Goal: Information Seeking & Learning: Learn about a topic

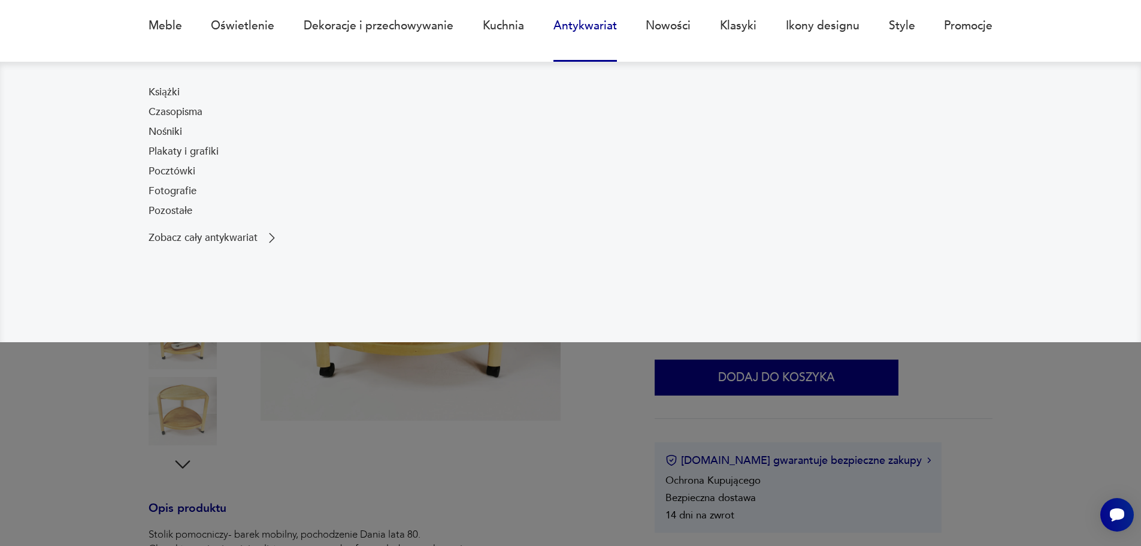
scroll to position [120, 0]
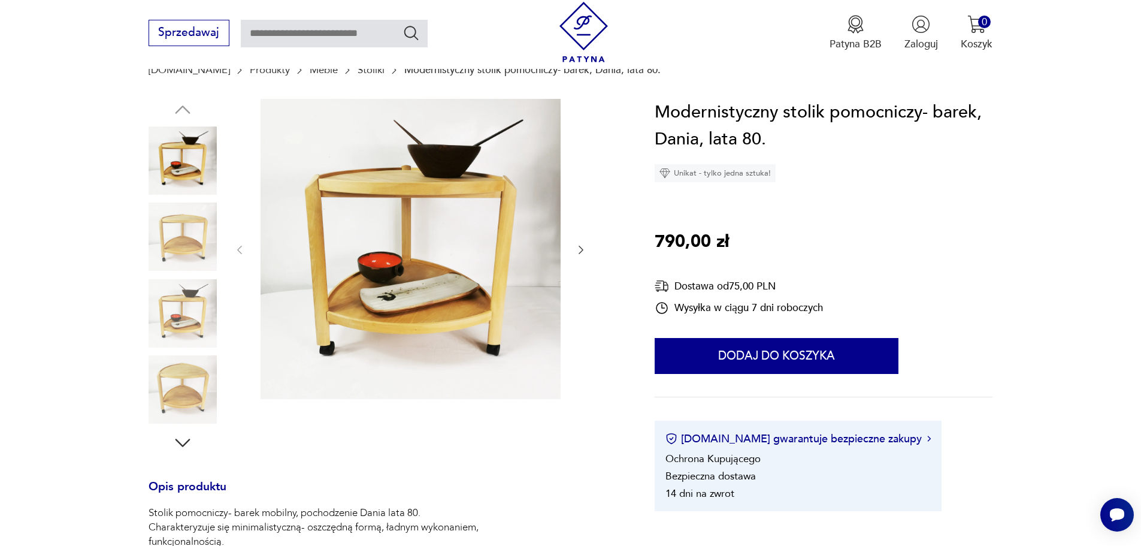
click at [191, 380] on img at bounding box center [183, 389] width 68 height 68
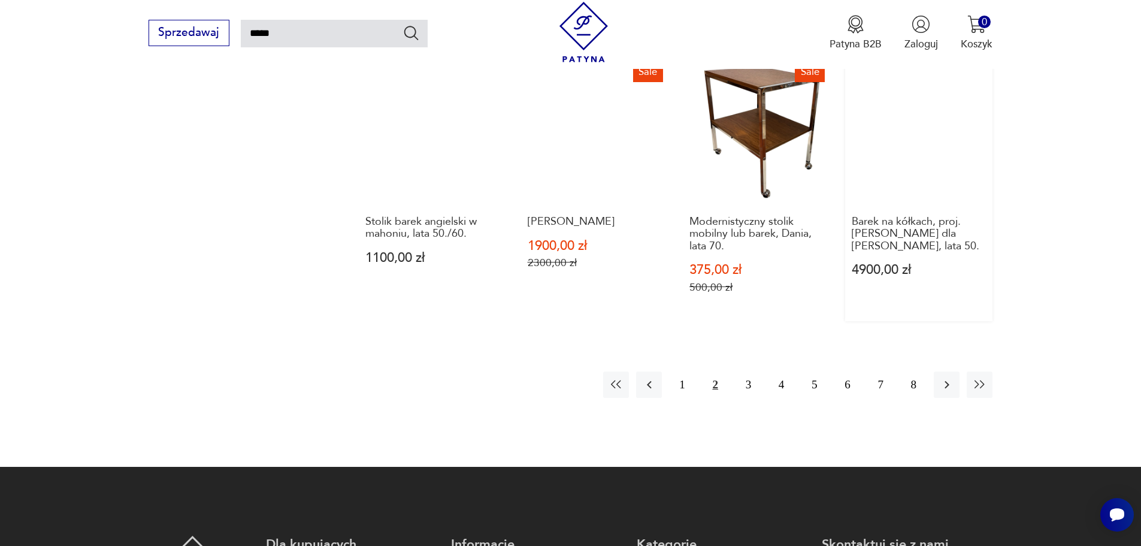
scroll to position [1147, 0]
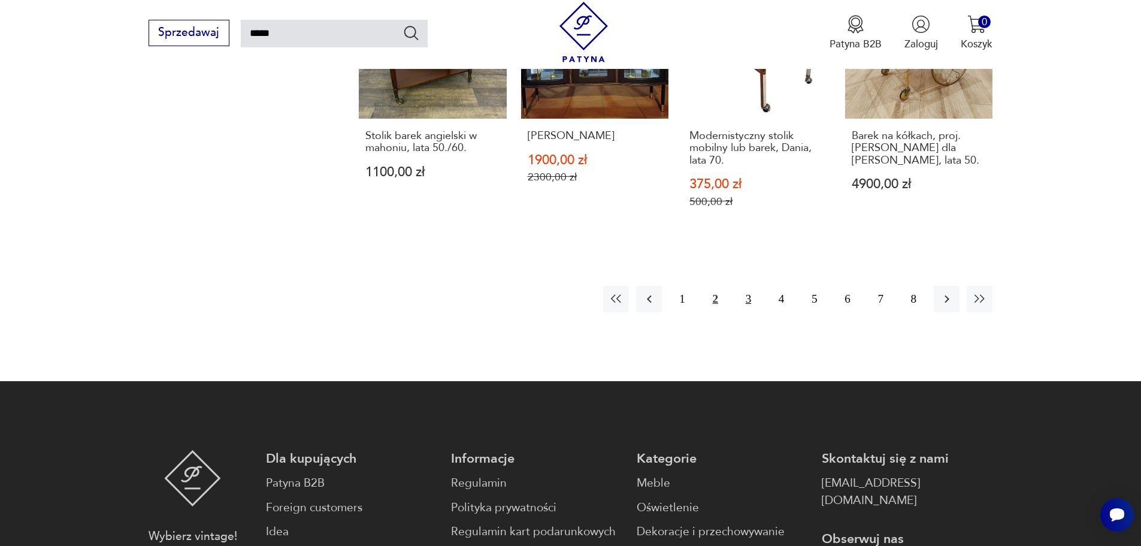
click at [745, 291] on button "3" at bounding box center [749, 299] width 26 height 26
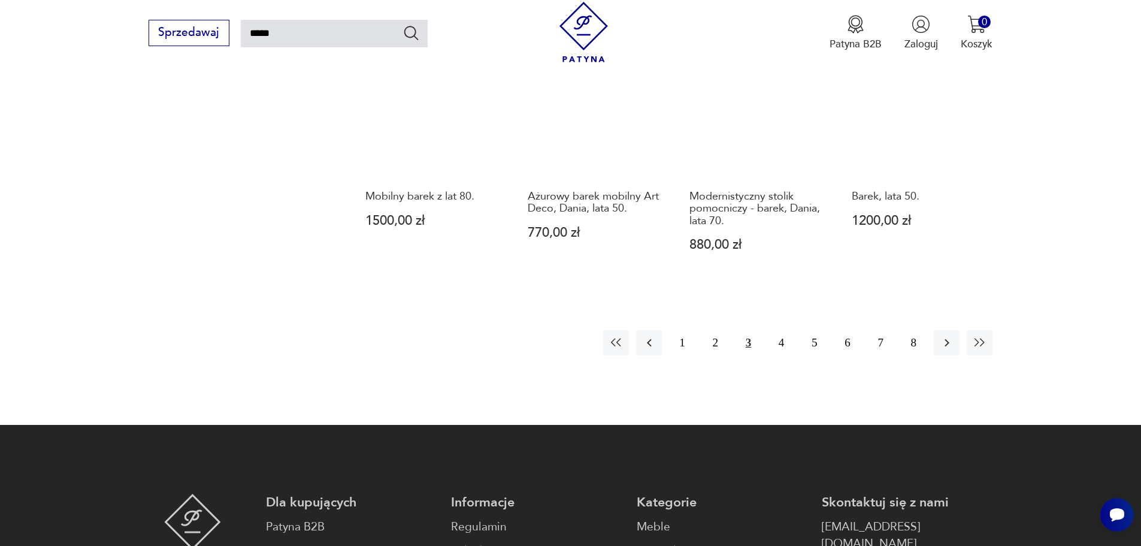
scroll to position [1147, 0]
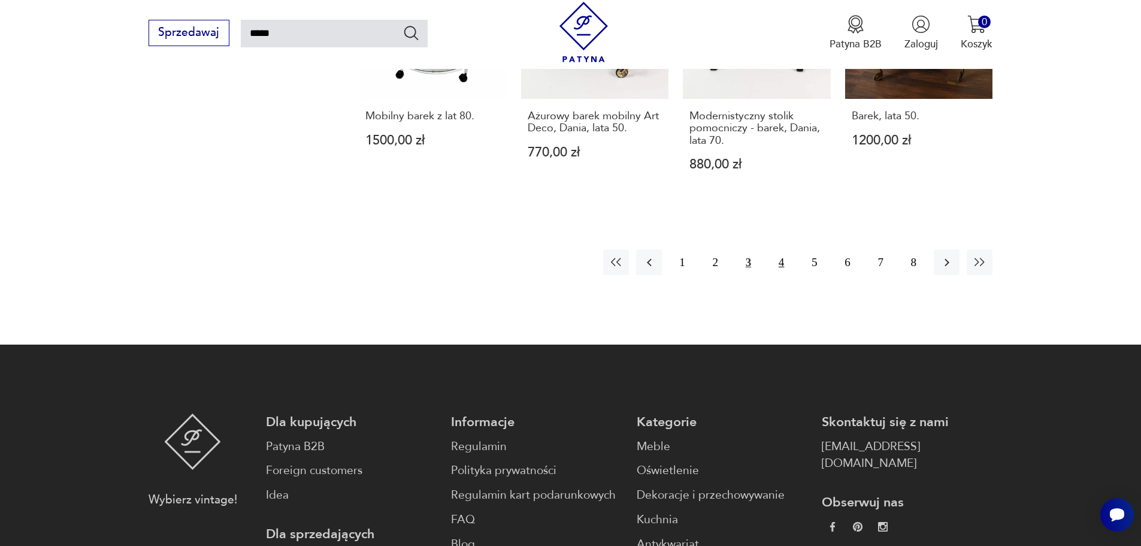
click at [779, 262] on button "4" at bounding box center [782, 262] width 26 height 26
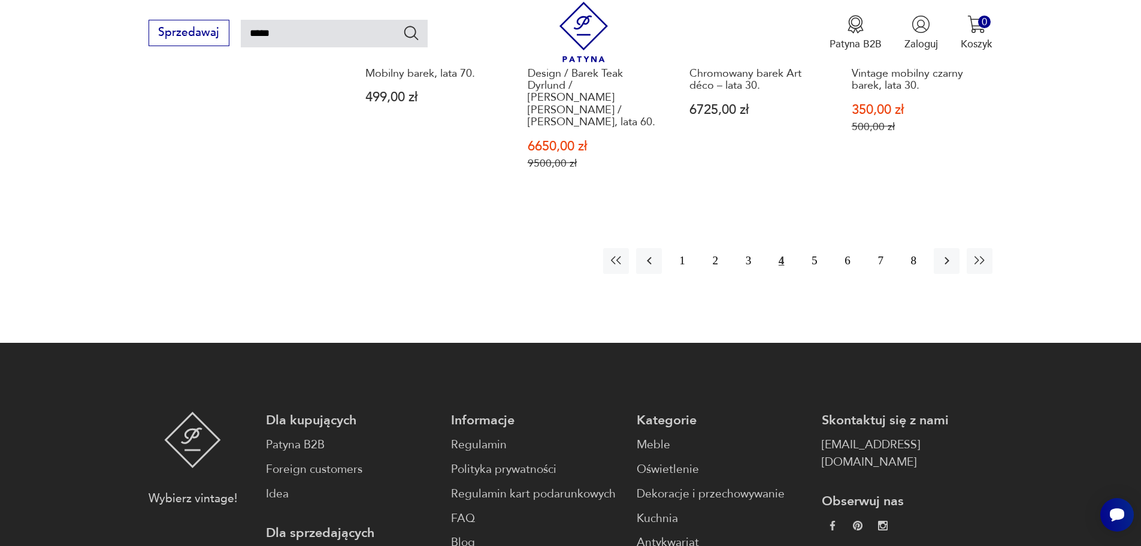
scroll to position [1207, 0]
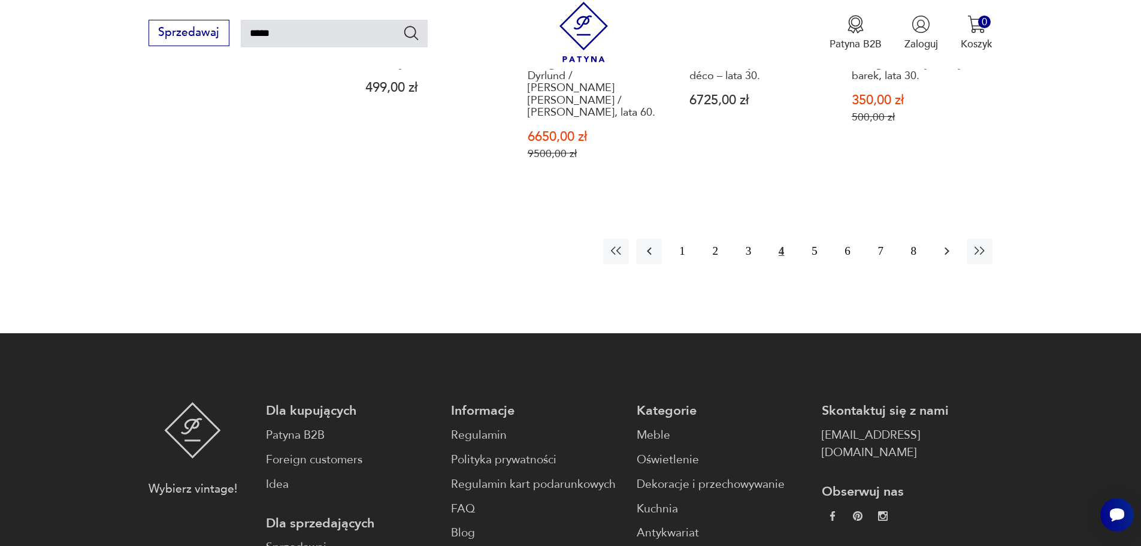
click at [942, 244] on icon "button" at bounding box center [947, 251] width 14 height 14
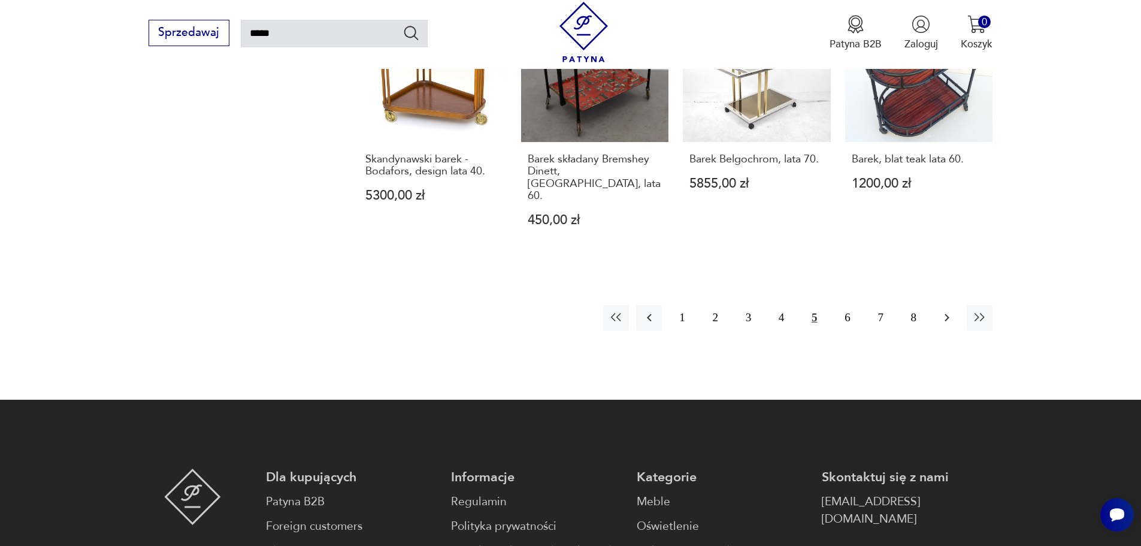
scroll to position [1147, 0]
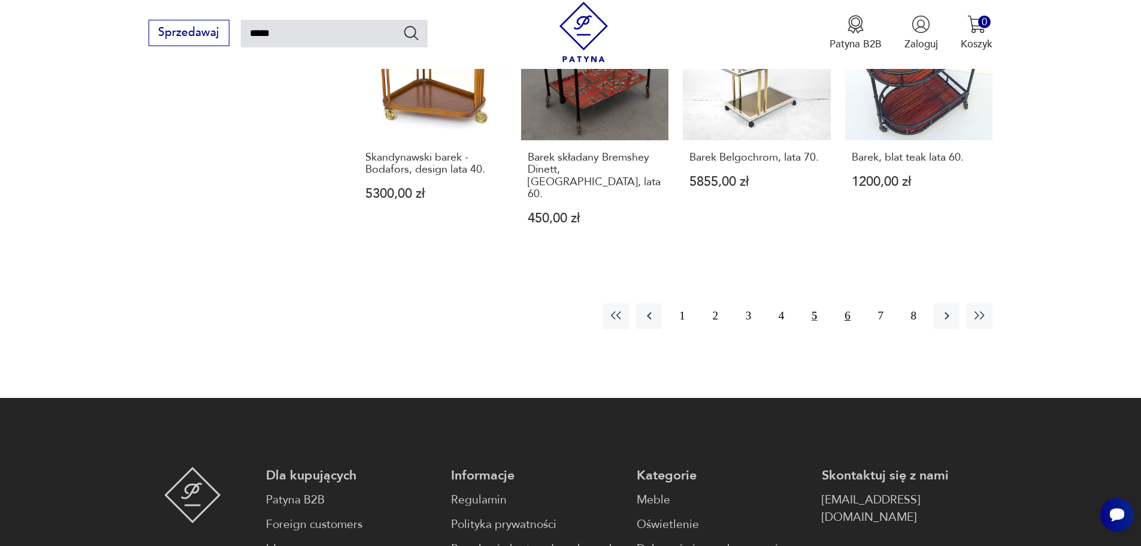
click at [851, 303] on button "6" at bounding box center [847, 316] width 26 height 26
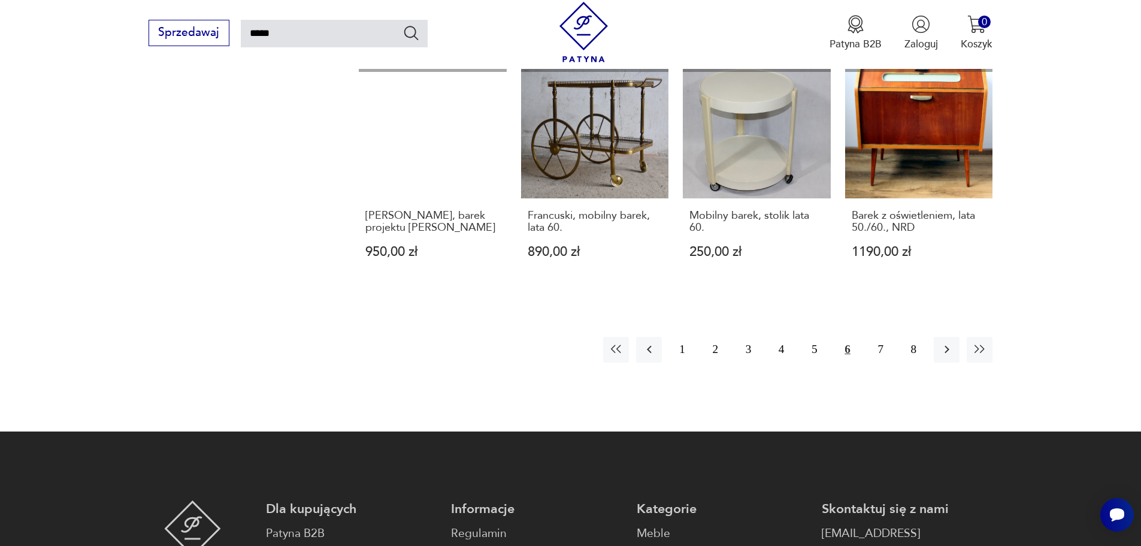
scroll to position [1087, 0]
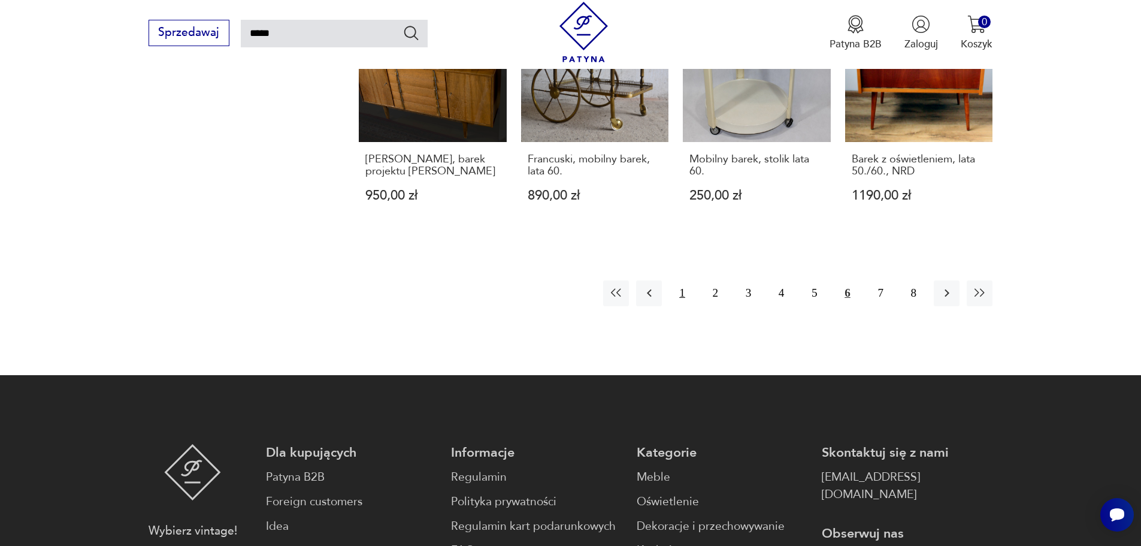
click at [681, 290] on button "1" at bounding box center [682, 293] width 26 height 26
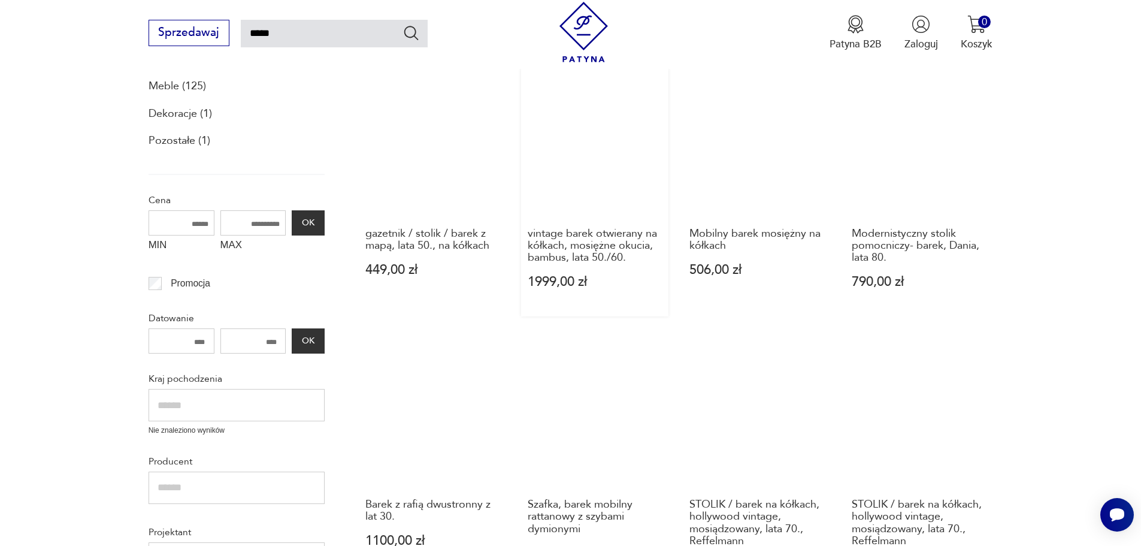
scroll to position [129, 0]
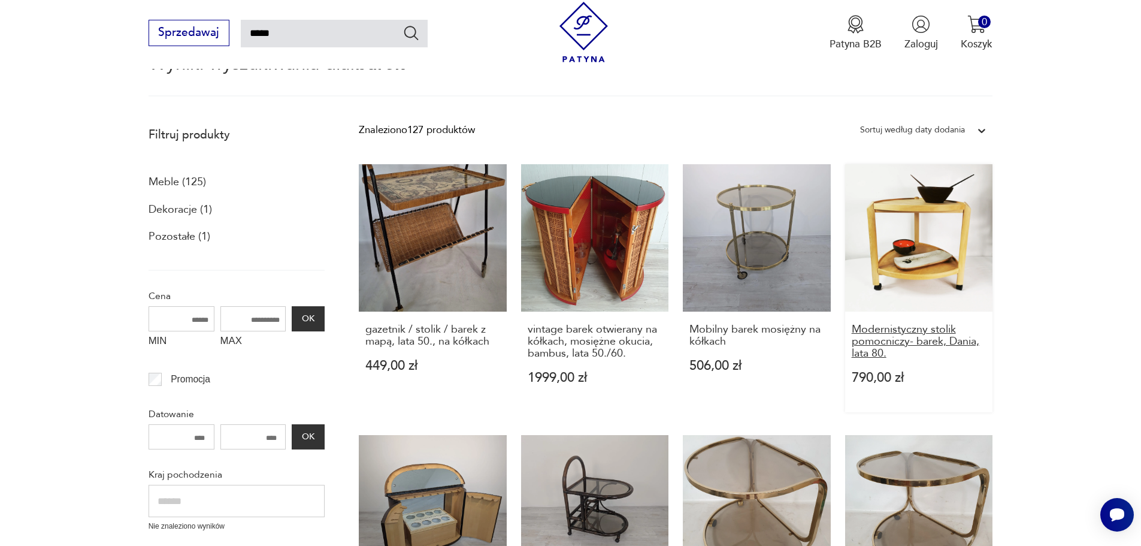
click at [899, 328] on h3 "Modernistyczny stolik pomocniczy- barek, Dania, lata 80." at bounding box center [919, 341] width 135 height 37
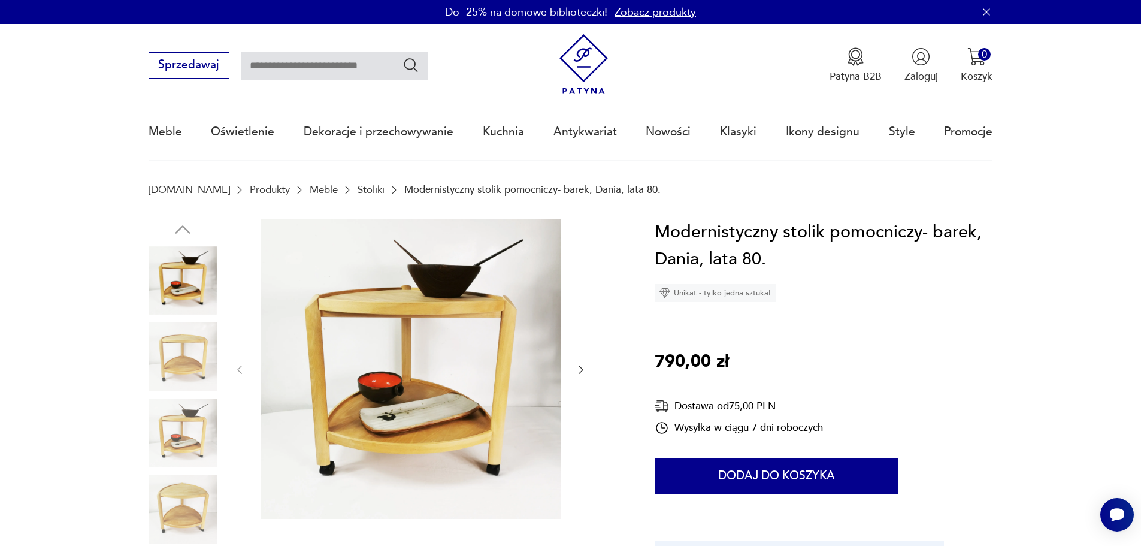
click at [189, 523] on img at bounding box center [183, 509] width 68 height 68
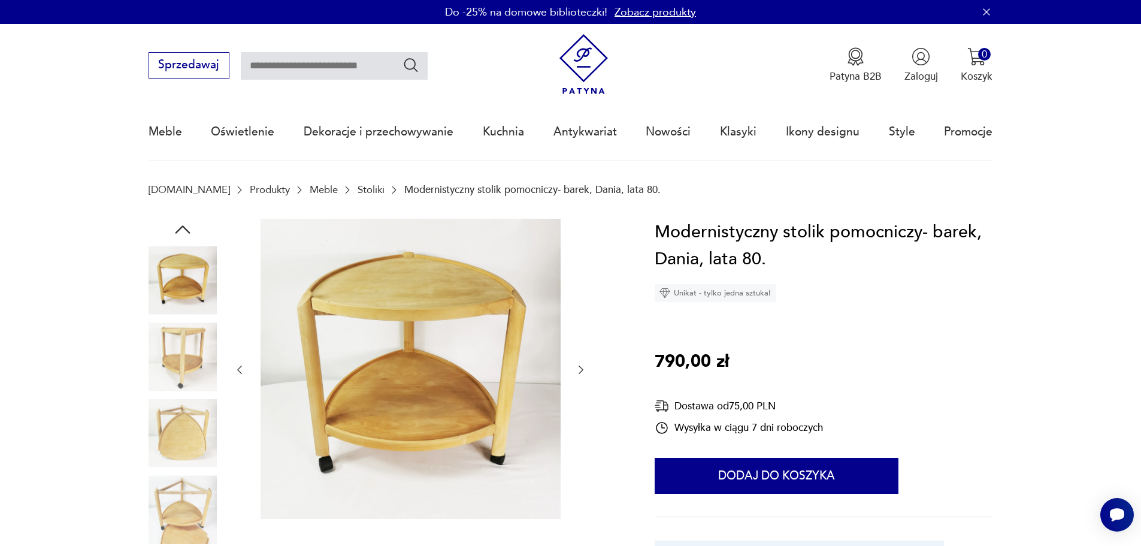
click at [310, 189] on link "Meble" at bounding box center [324, 189] width 28 height 11
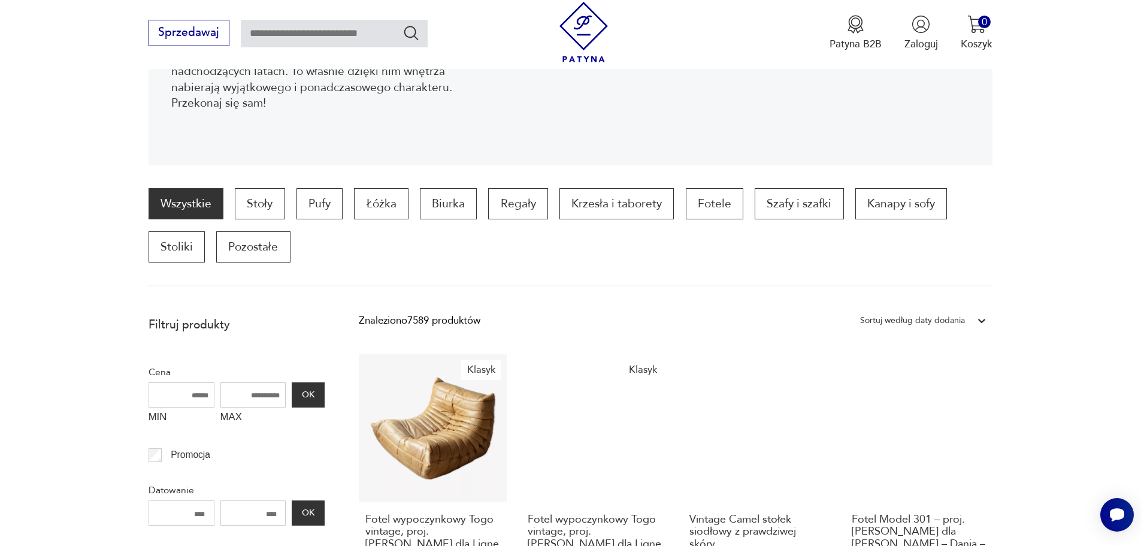
scroll to position [297, 0]
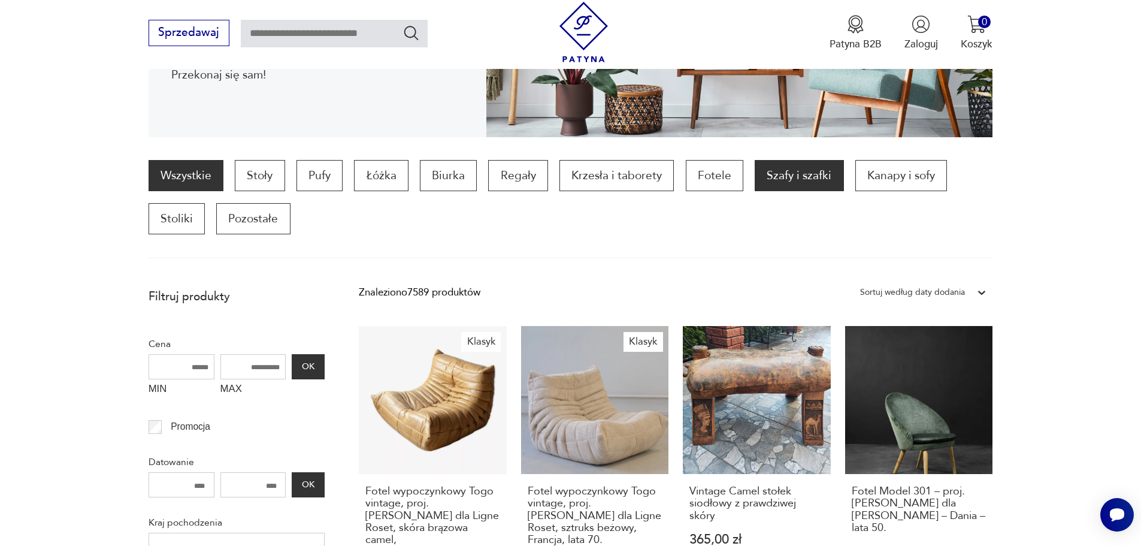
click at [788, 184] on p "Szafy i szafki" at bounding box center [799, 175] width 89 height 31
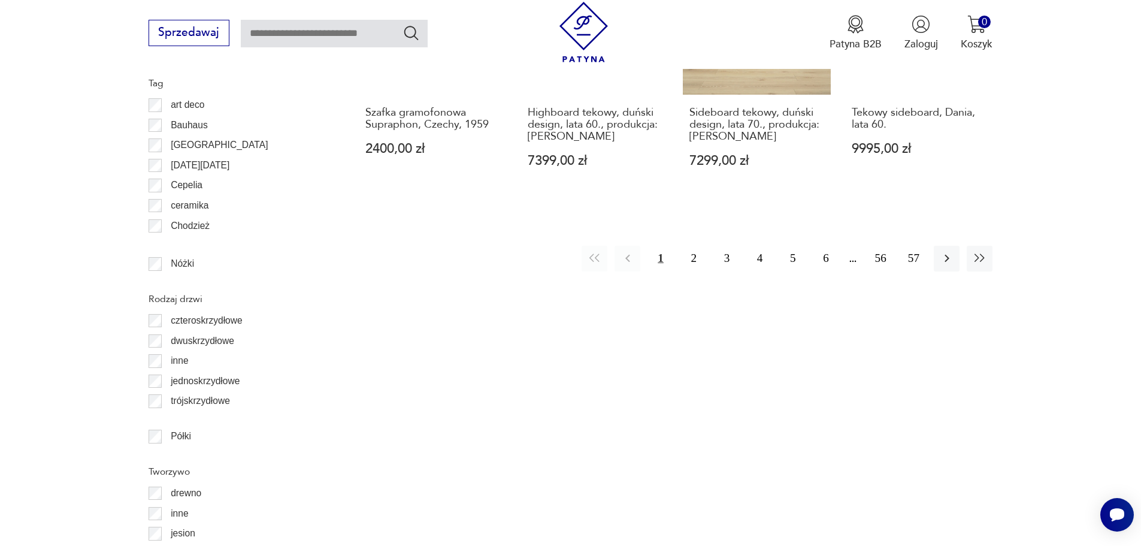
scroll to position [1537, 0]
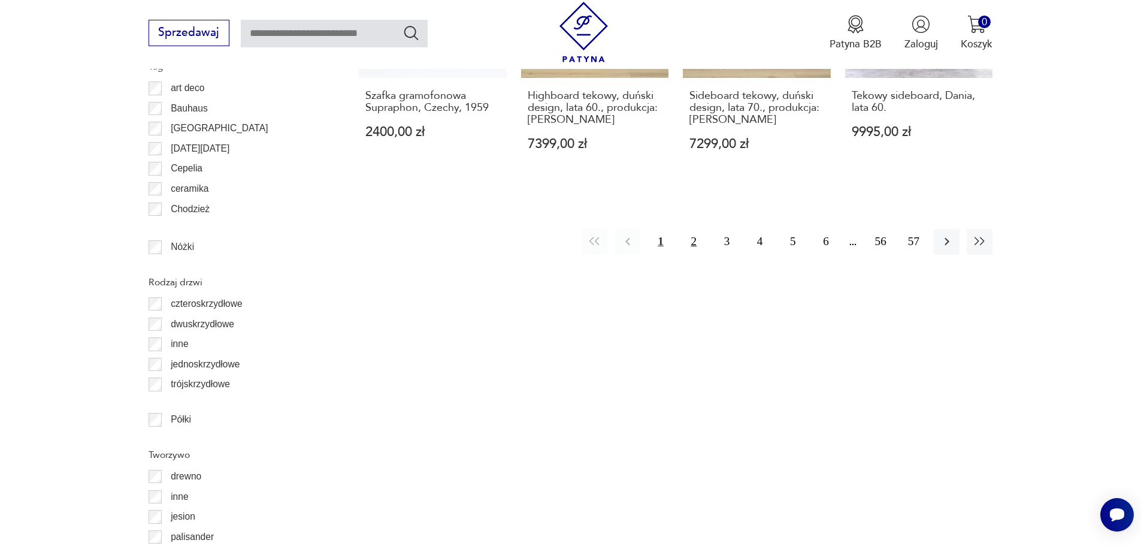
click at [692, 229] on button "2" at bounding box center [694, 242] width 26 height 26
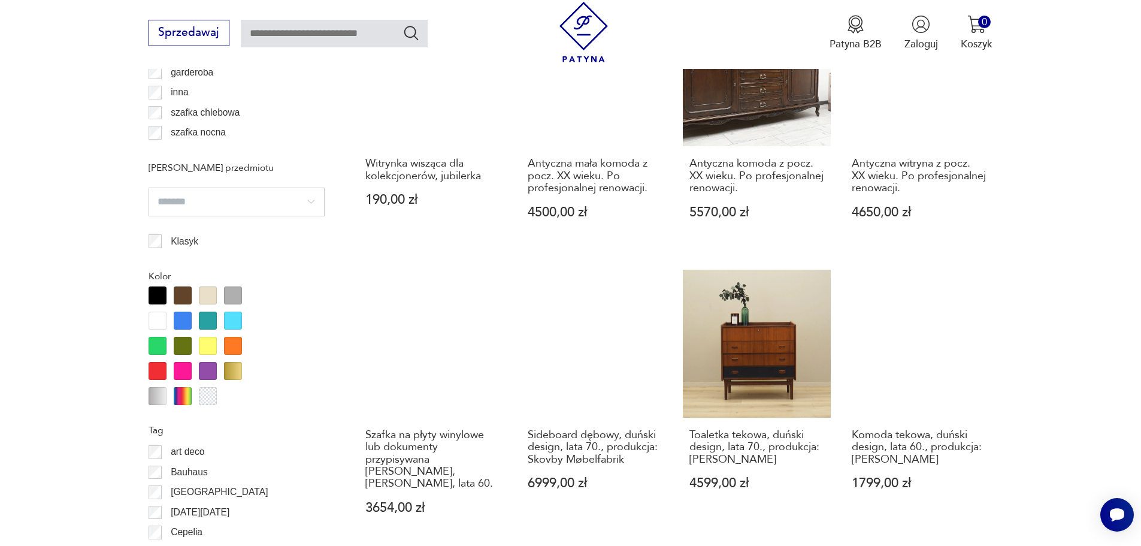
scroll to position [1484, 0]
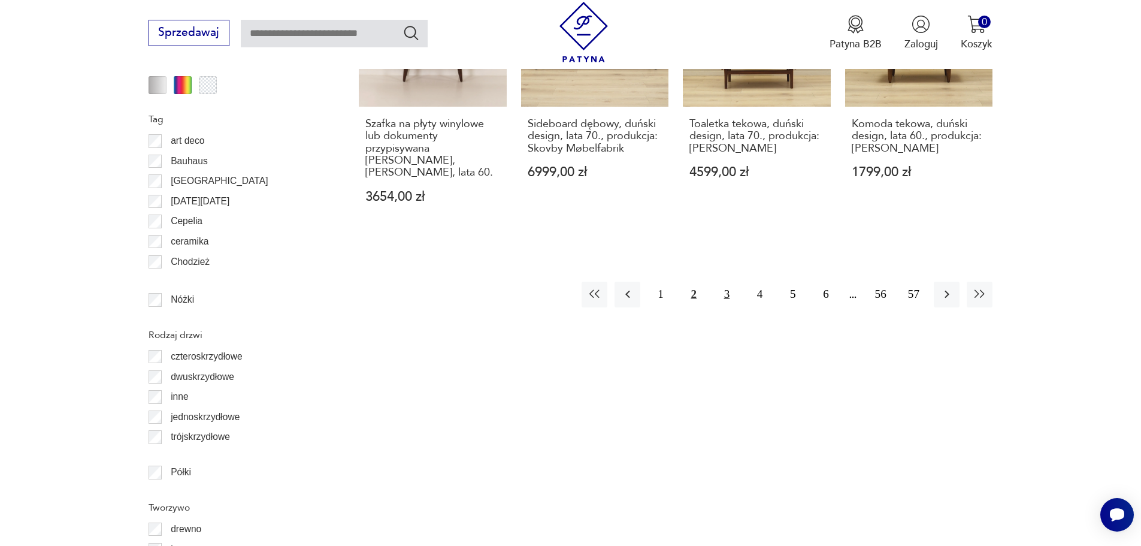
click at [729, 294] on button "3" at bounding box center [727, 295] width 26 height 26
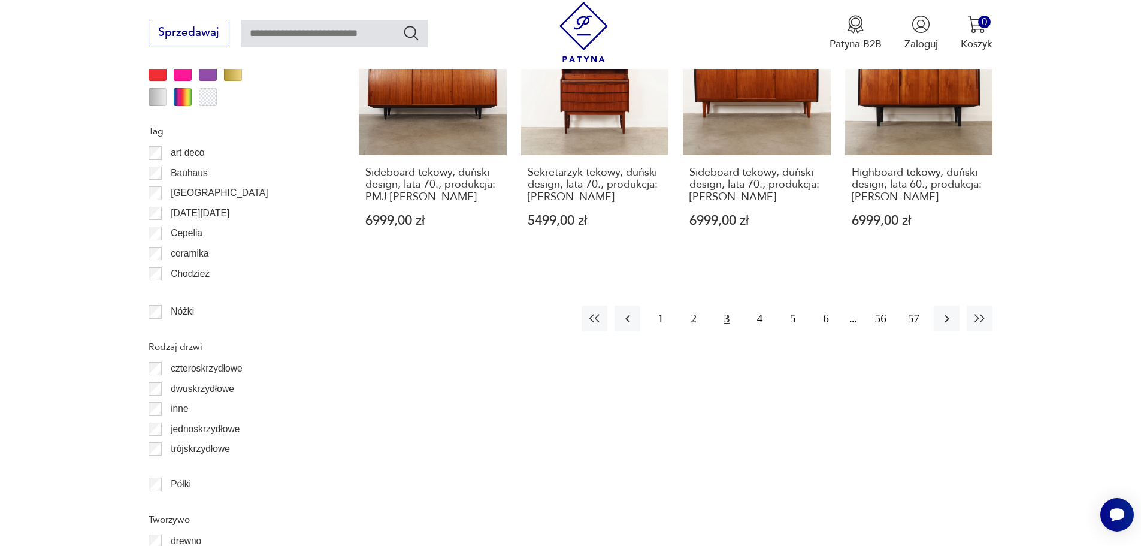
scroll to position [1484, 0]
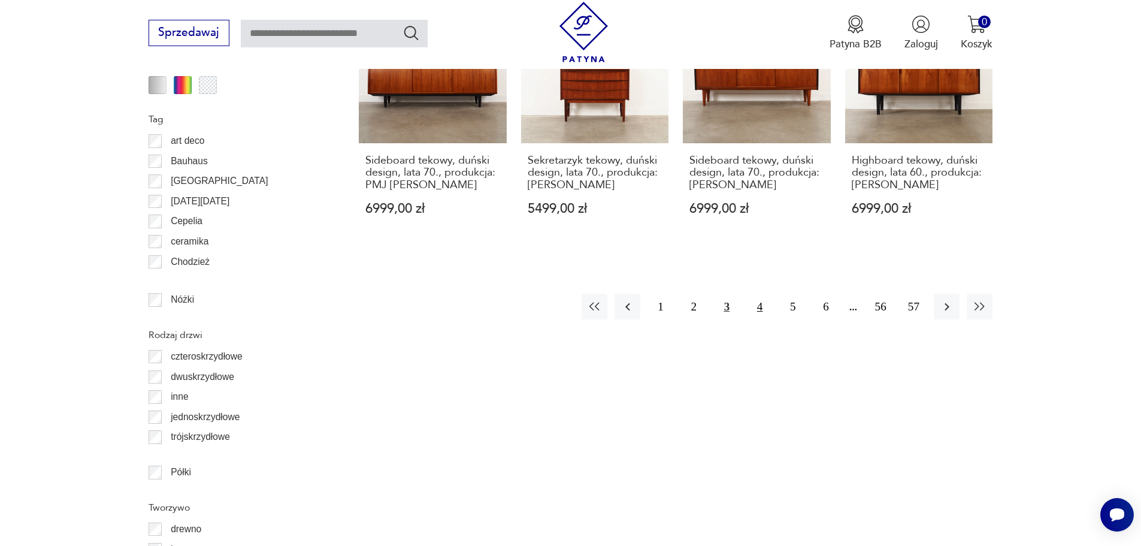
click at [754, 294] on button "4" at bounding box center [760, 307] width 26 height 26
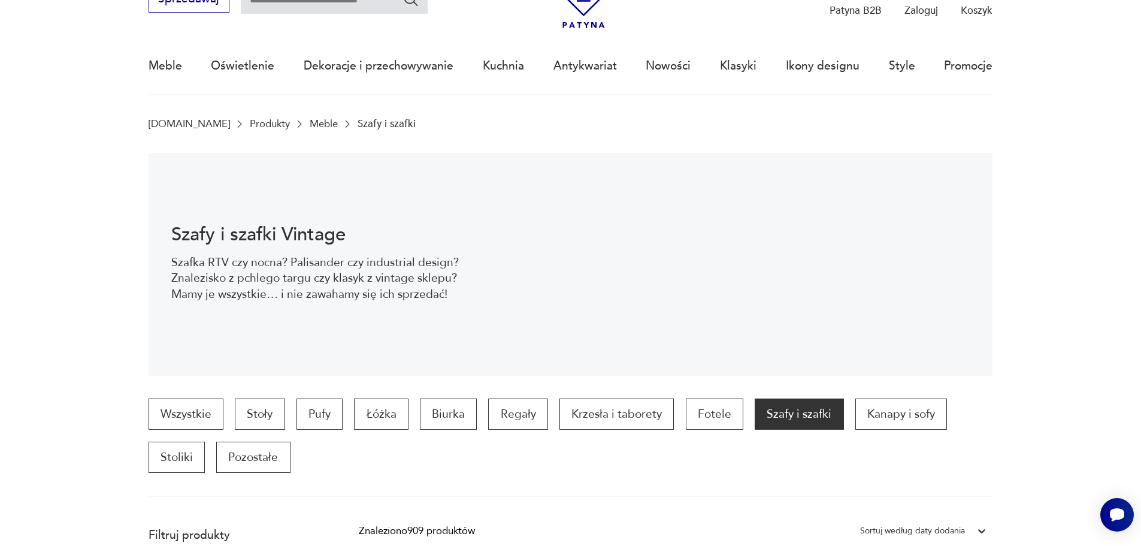
scroll to position [47, 0]
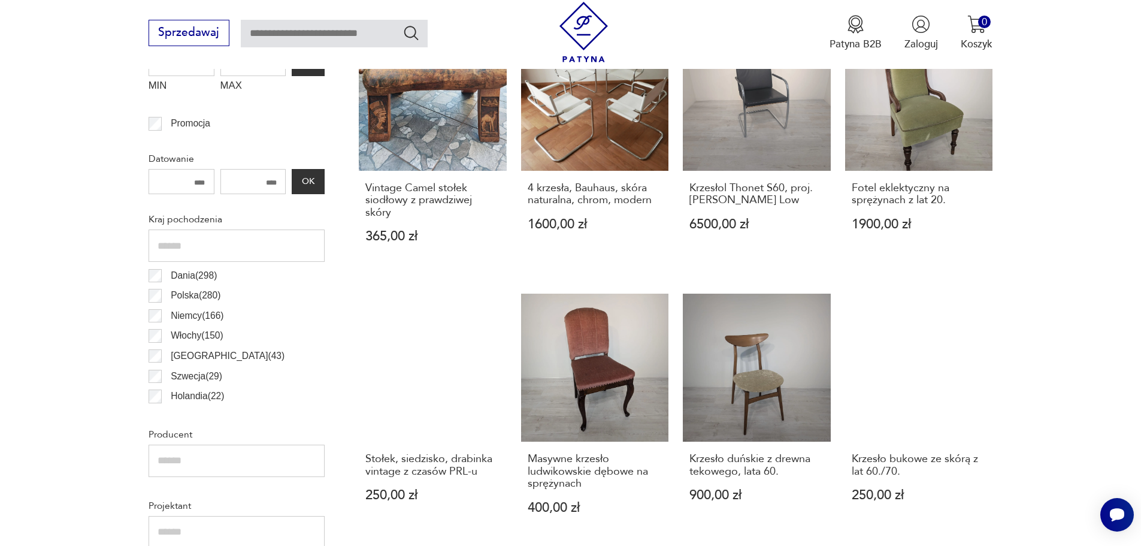
scroll to position [698, 0]
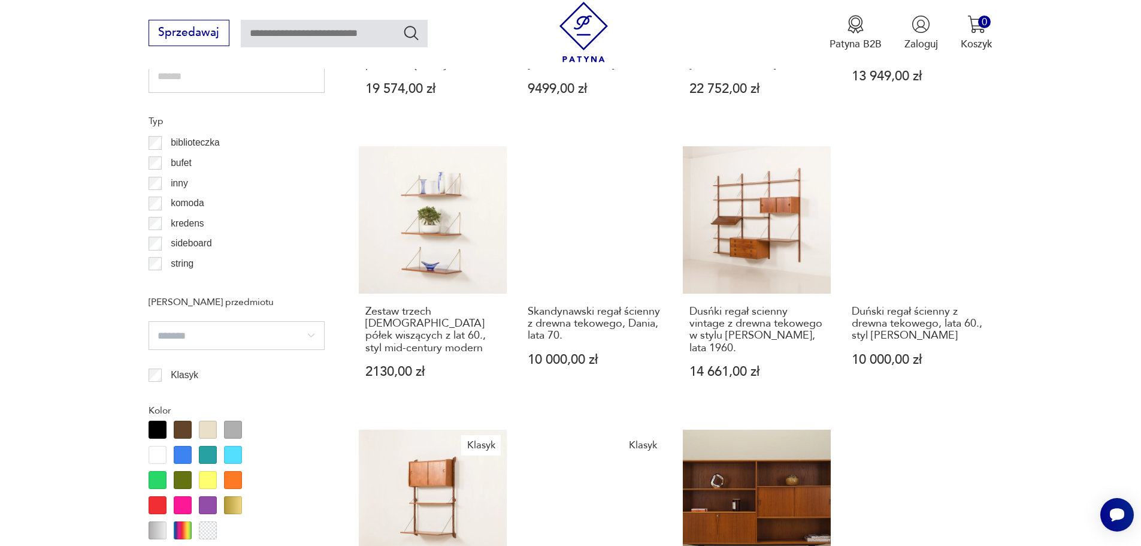
scroll to position [1057, 0]
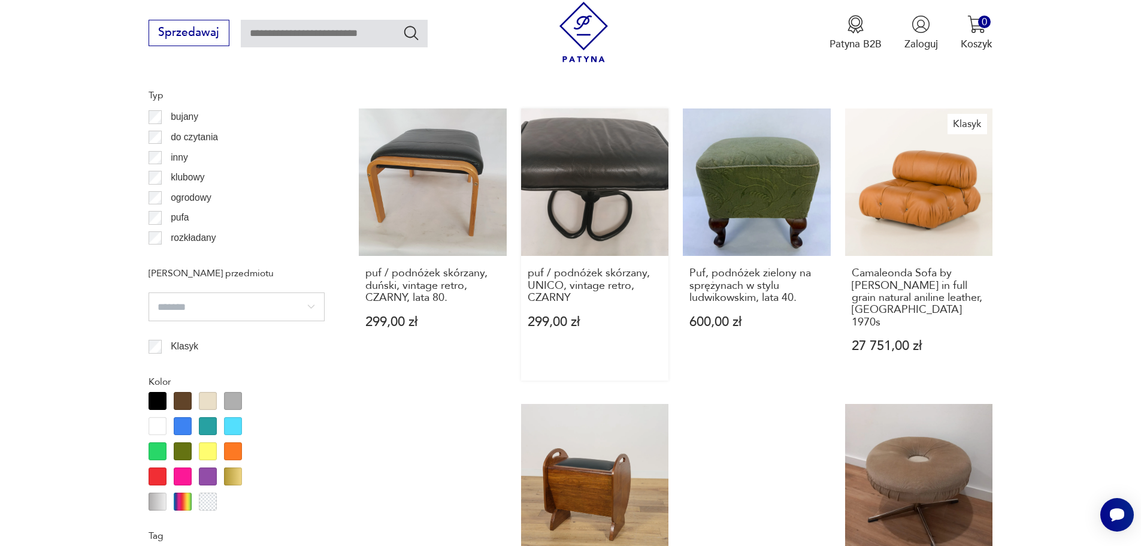
scroll to position [1297, 0]
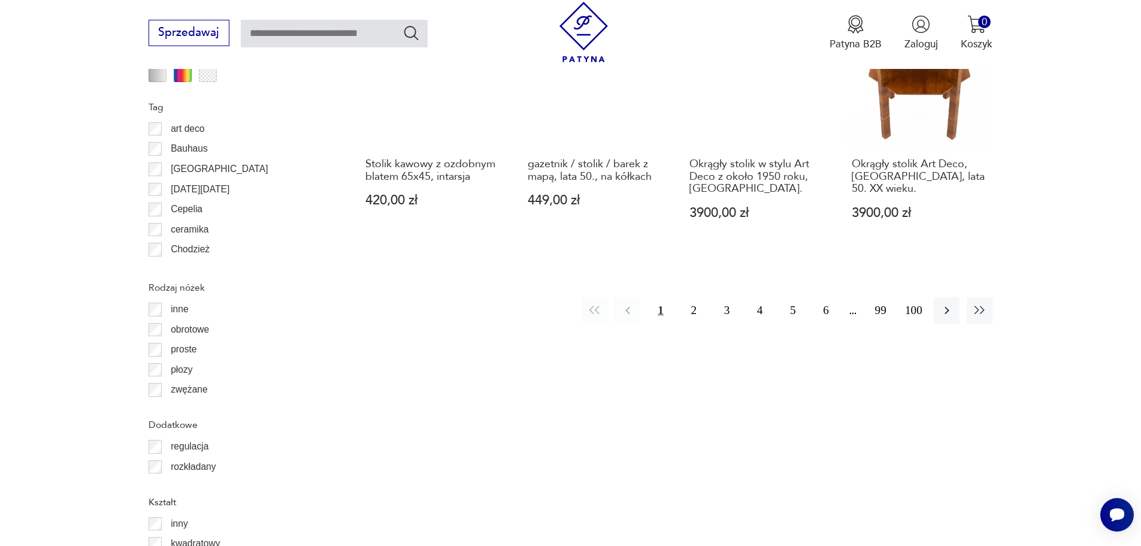
scroll to position [1477, 0]
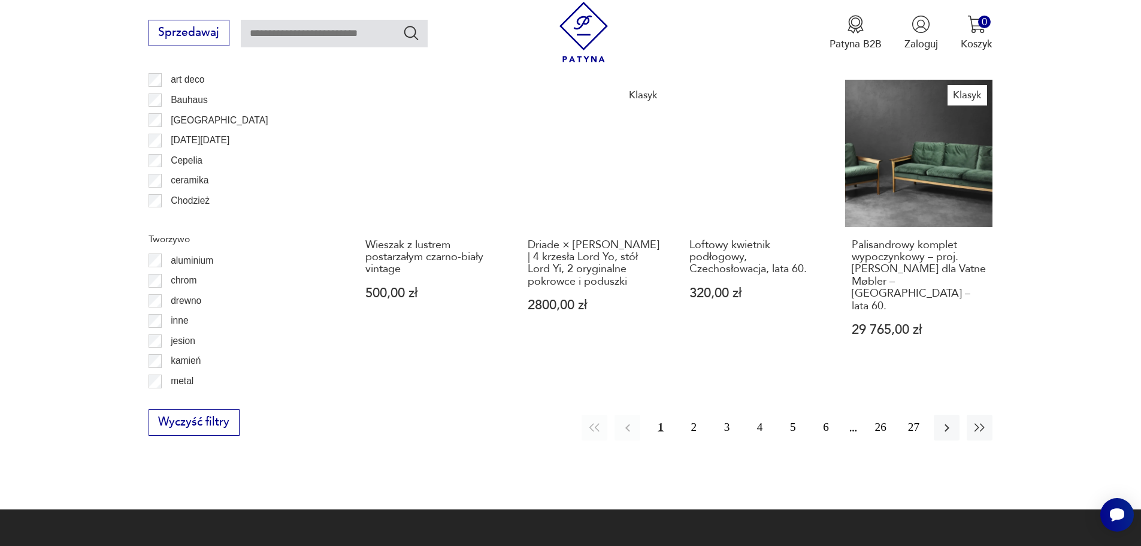
scroll to position [1417, 0]
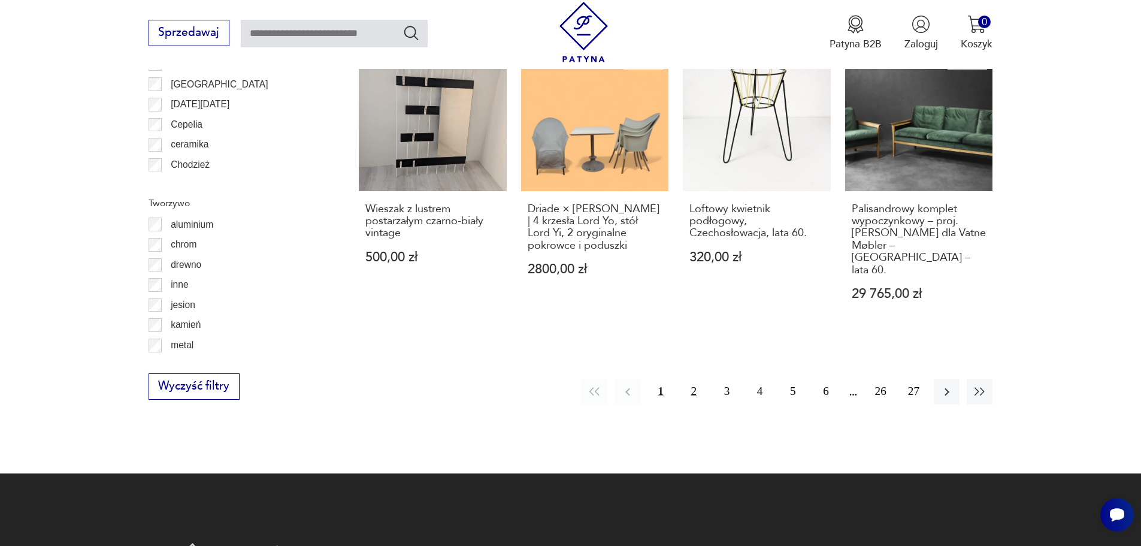
click at [689, 379] on button "2" at bounding box center [694, 392] width 26 height 26
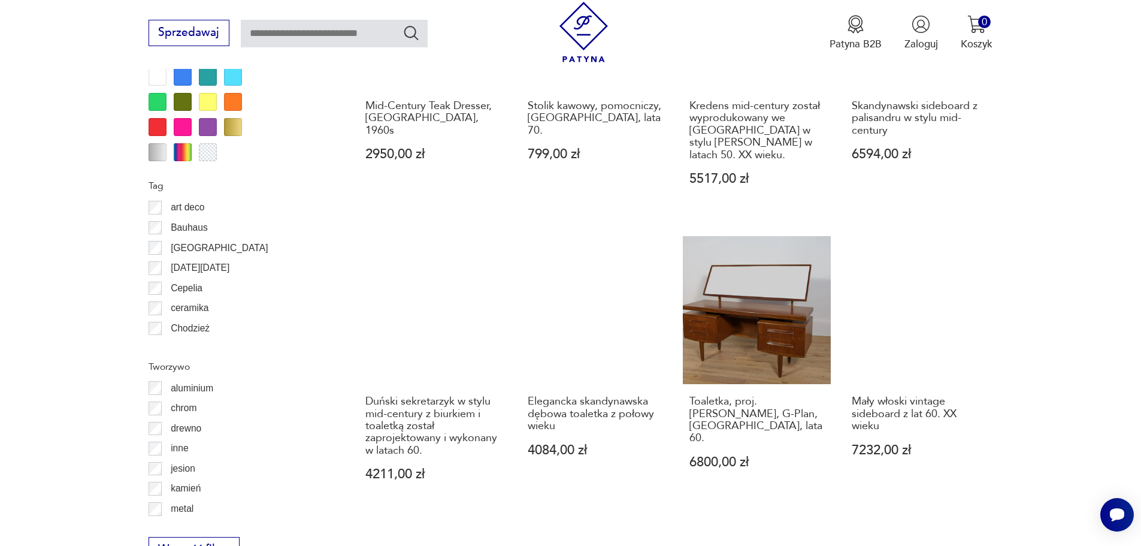
scroll to position [1357, 0]
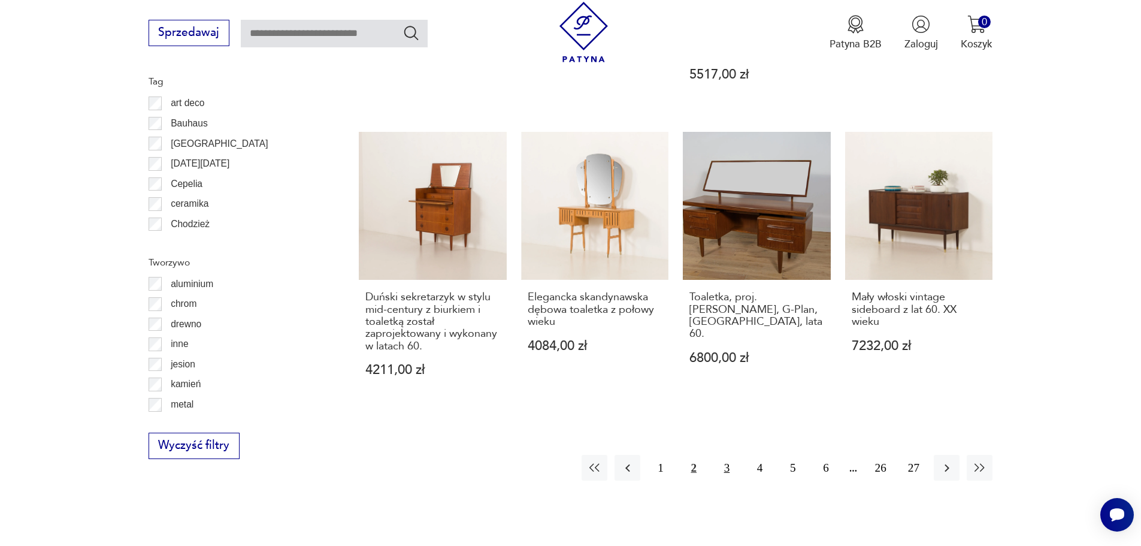
click at [729, 468] on button "3" at bounding box center [727, 468] width 26 height 26
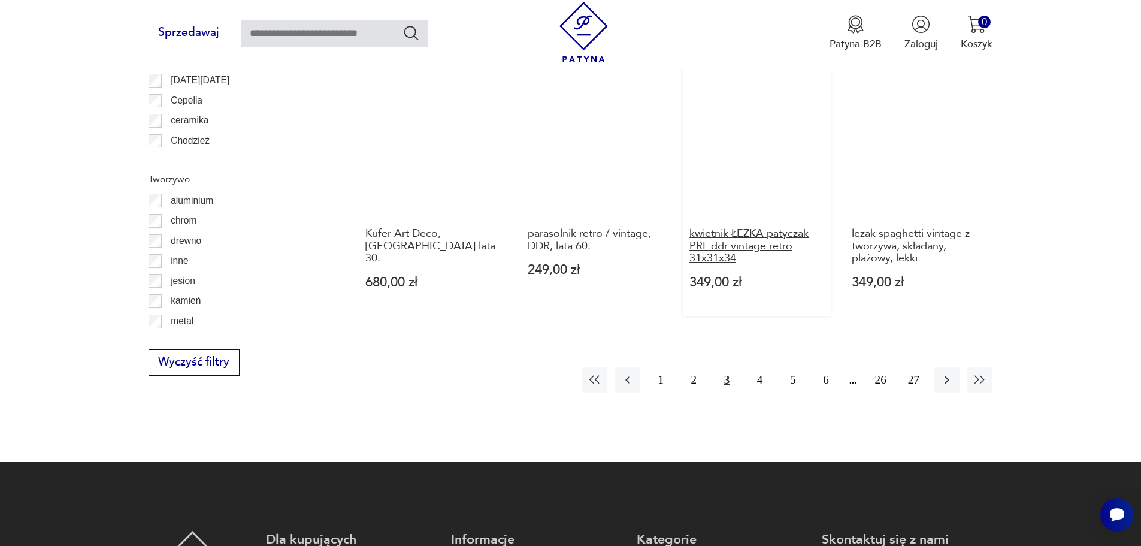
scroll to position [1477, 0]
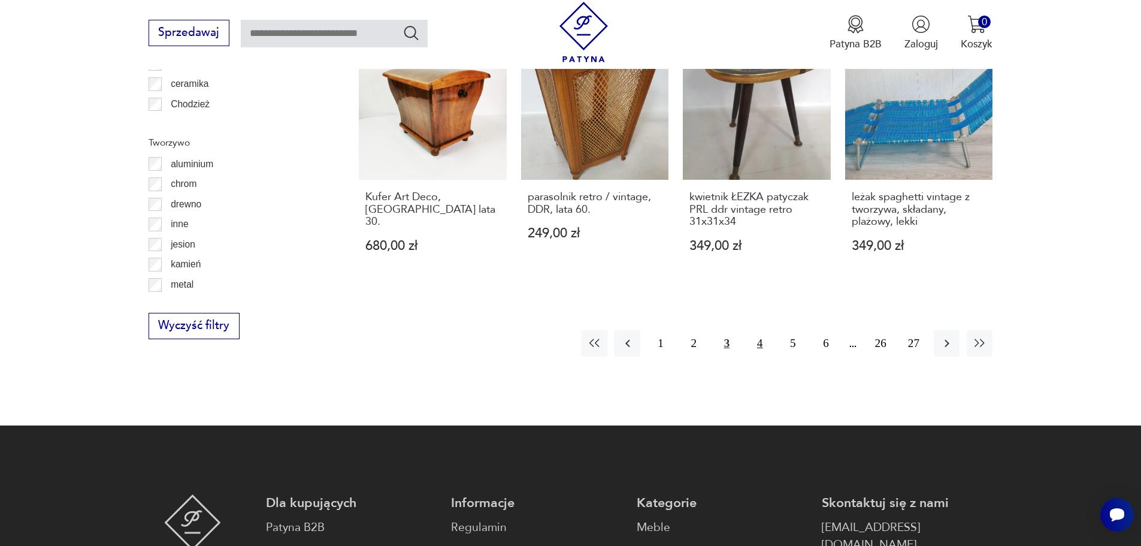
click at [757, 333] on button "4" at bounding box center [760, 343] width 26 height 26
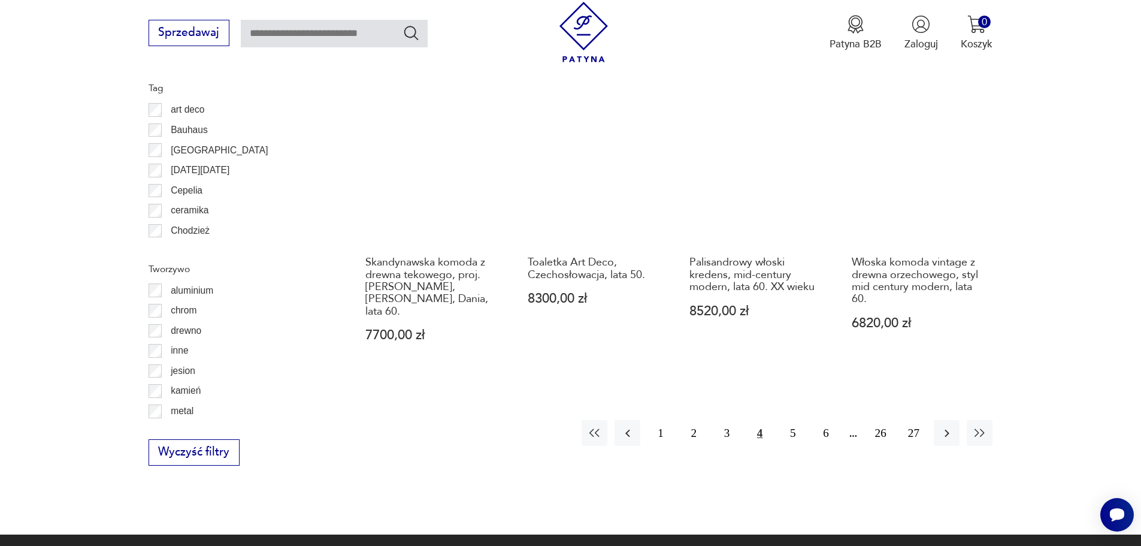
scroll to position [1417, 0]
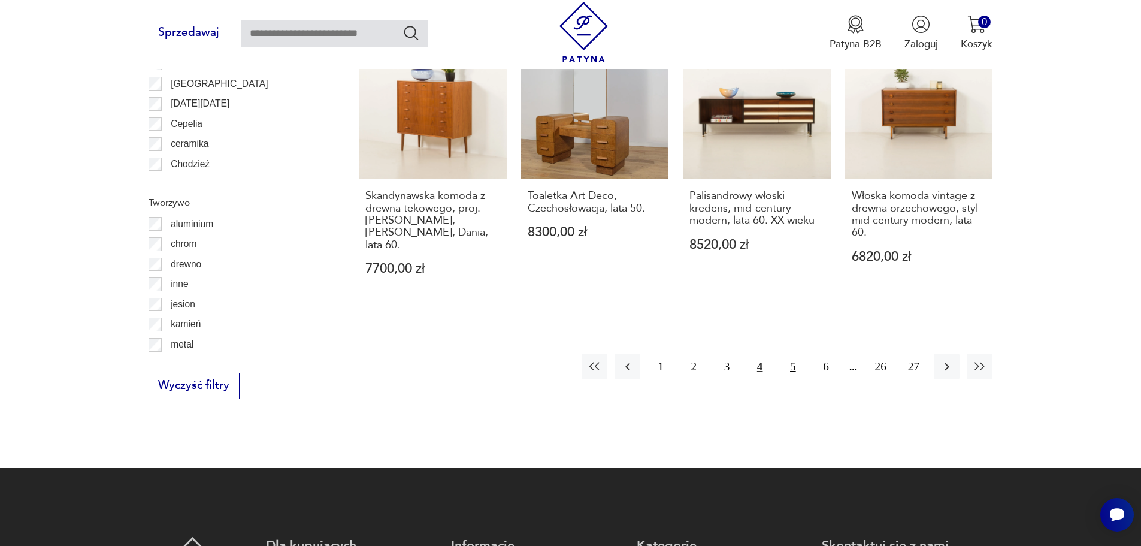
click at [797, 353] on button "5" at bounding box center [793, 366] width 26 height 26
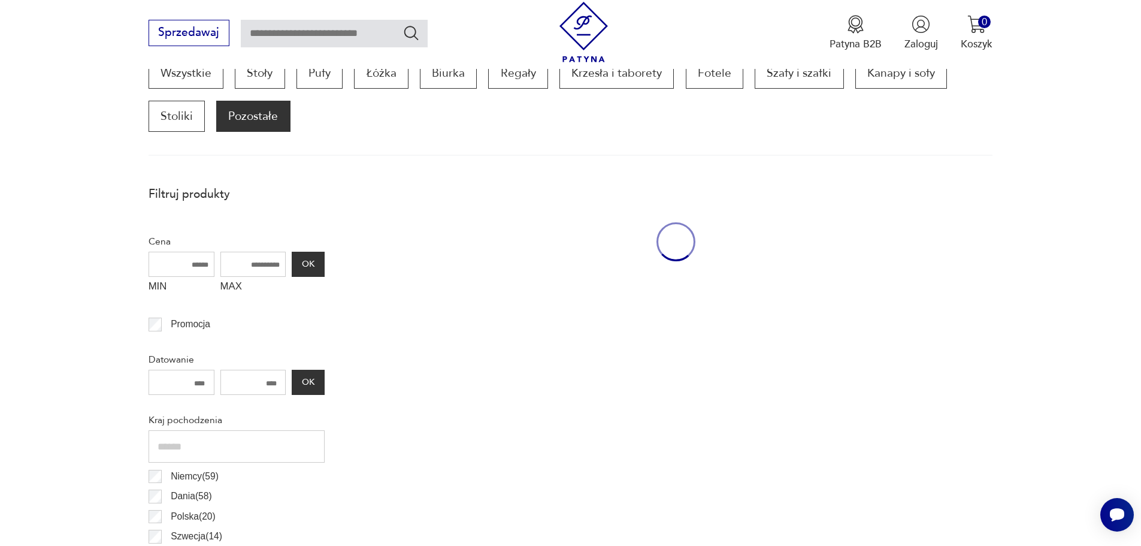
scroll to position [399, 0]
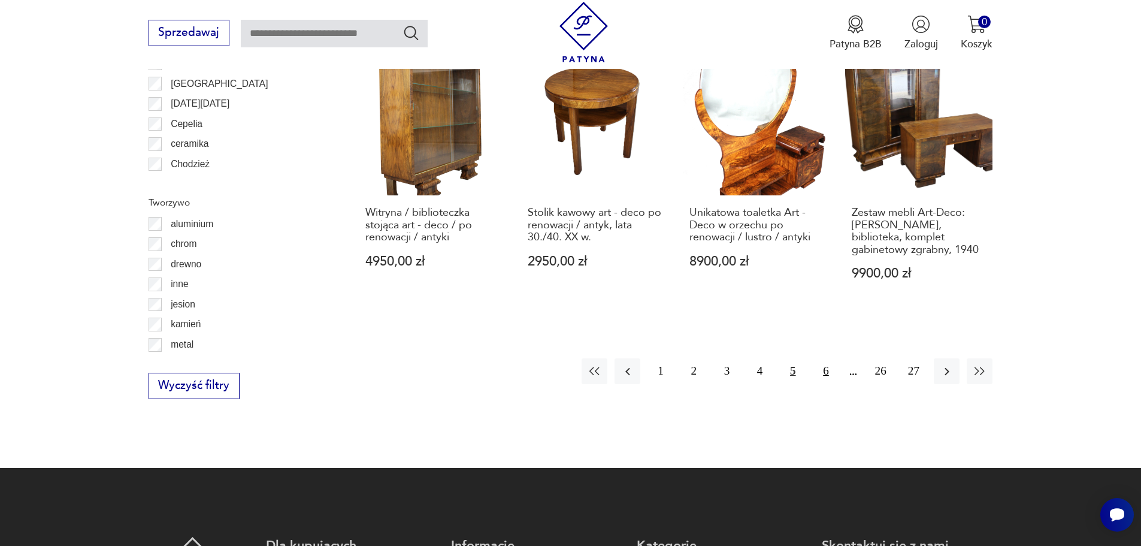
click at [823, 358] on button "6" at bounding box center [826, 371] width 26 height 26
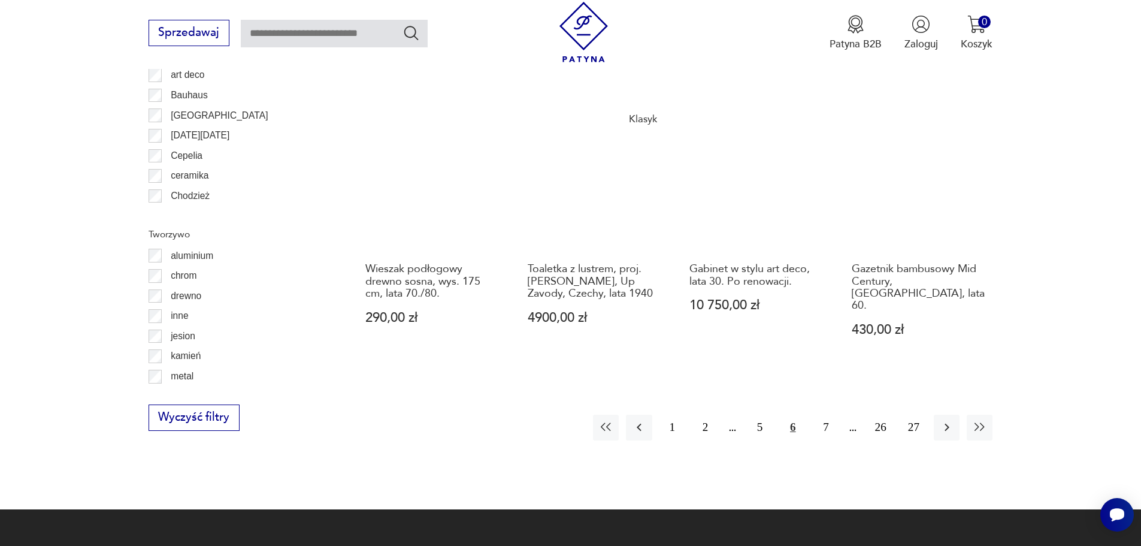
scroll to position [1417, 0]
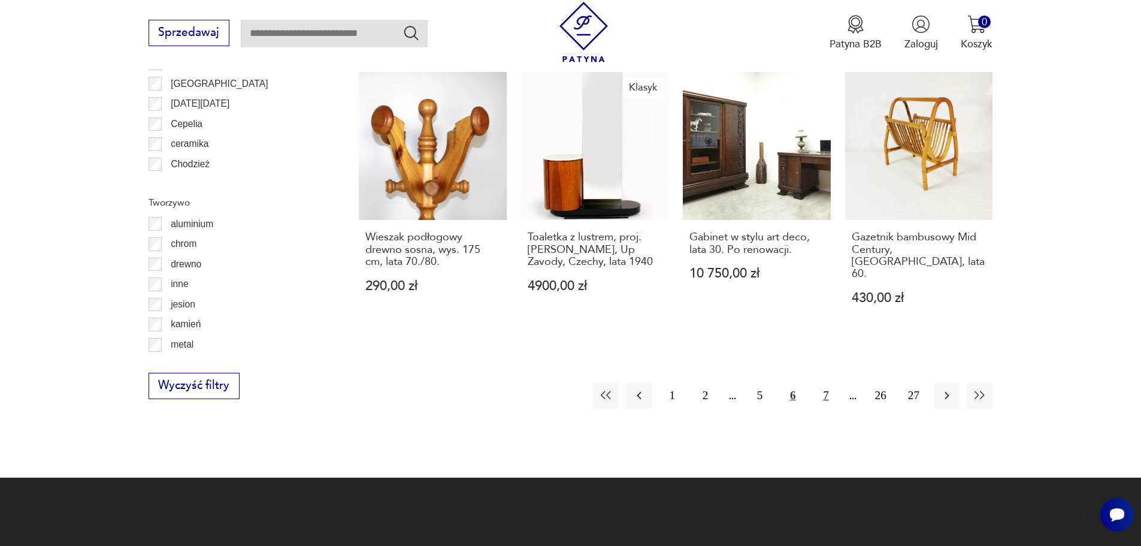
click at [829, 385] on button "7" at bounding box center [826, 396] width 26 height 26
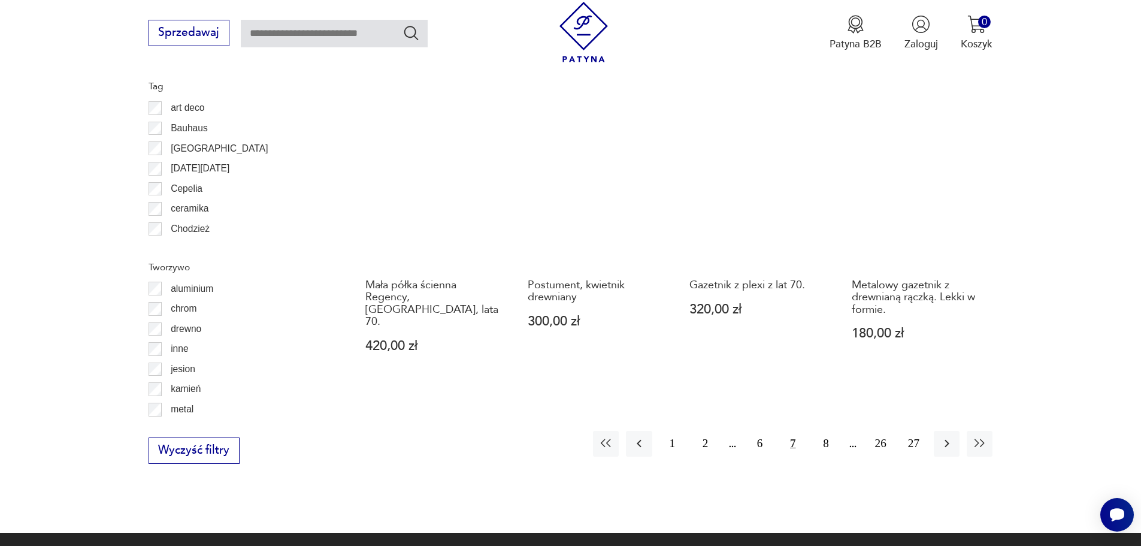
scroll to position [1357, 0]
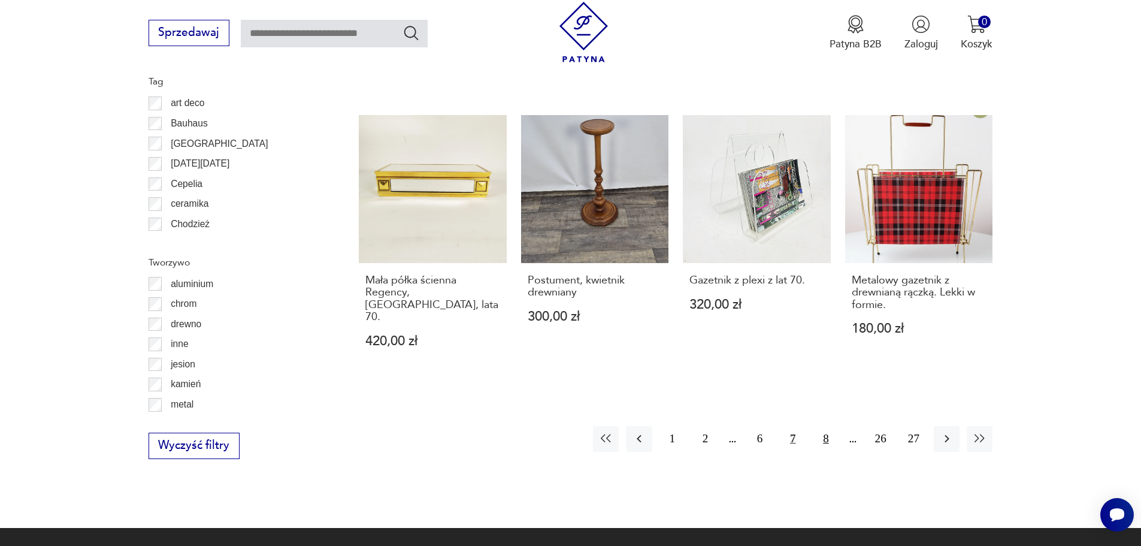
click at [831, 426] on button "8" at bounding box center [826, 439] width 26 height 26
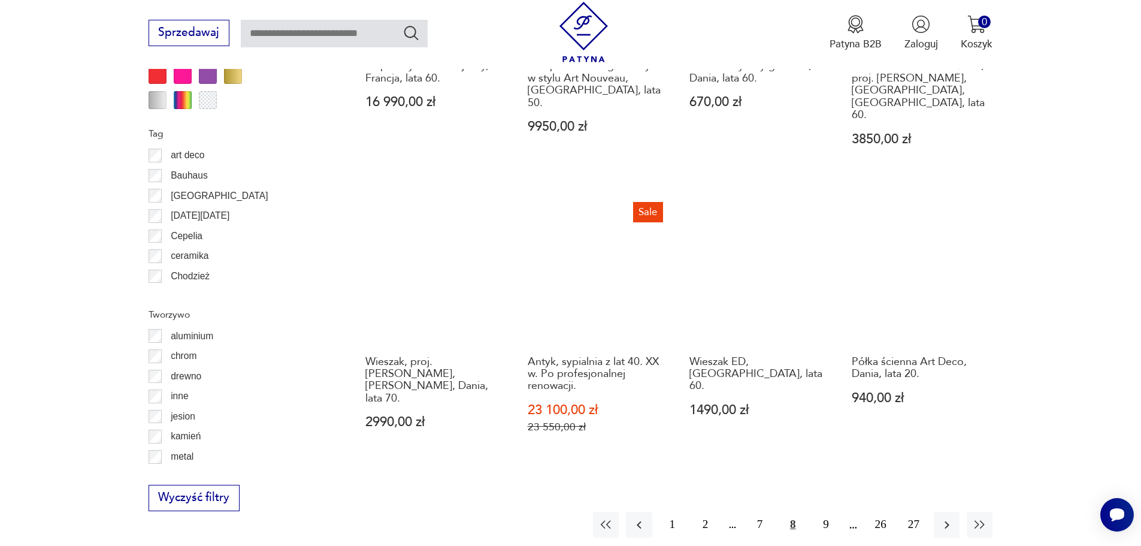
scroll to position [1417, 0]
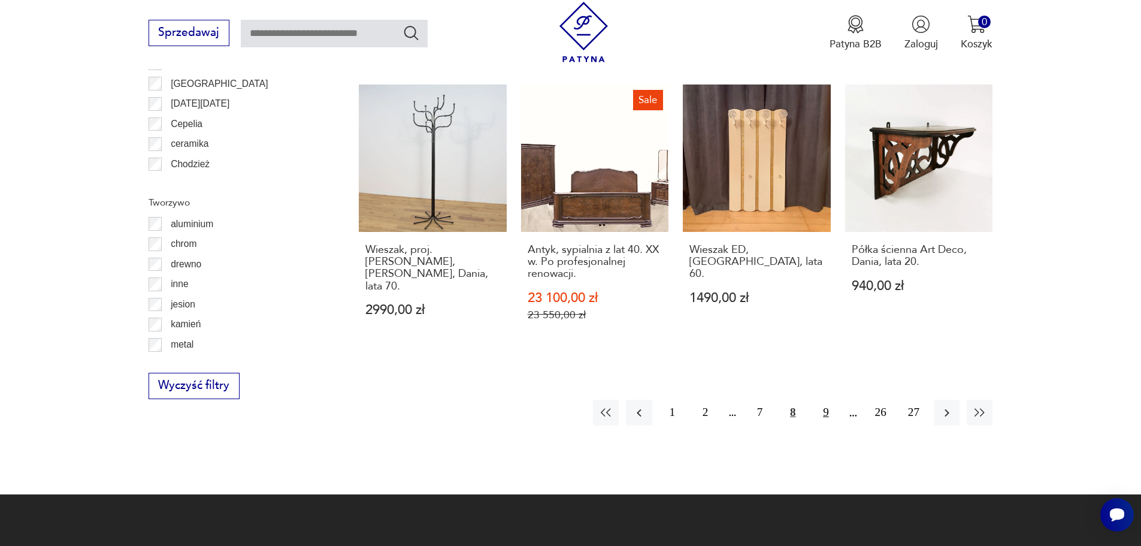
click at [822, 400] on button "9" at bounding box center [826, 413] width 26 height 26
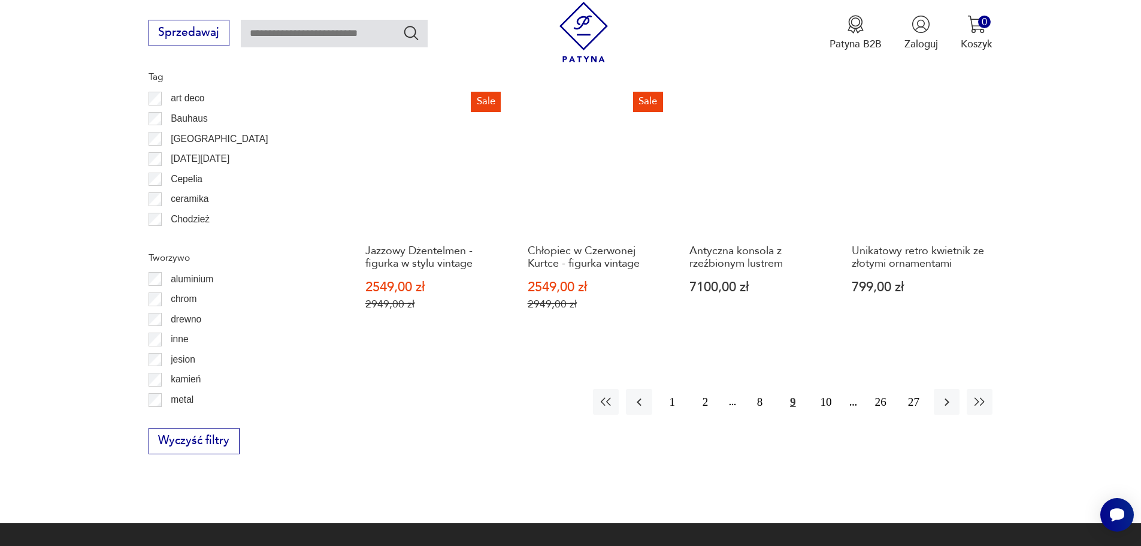
scroll to position [1417, 0]
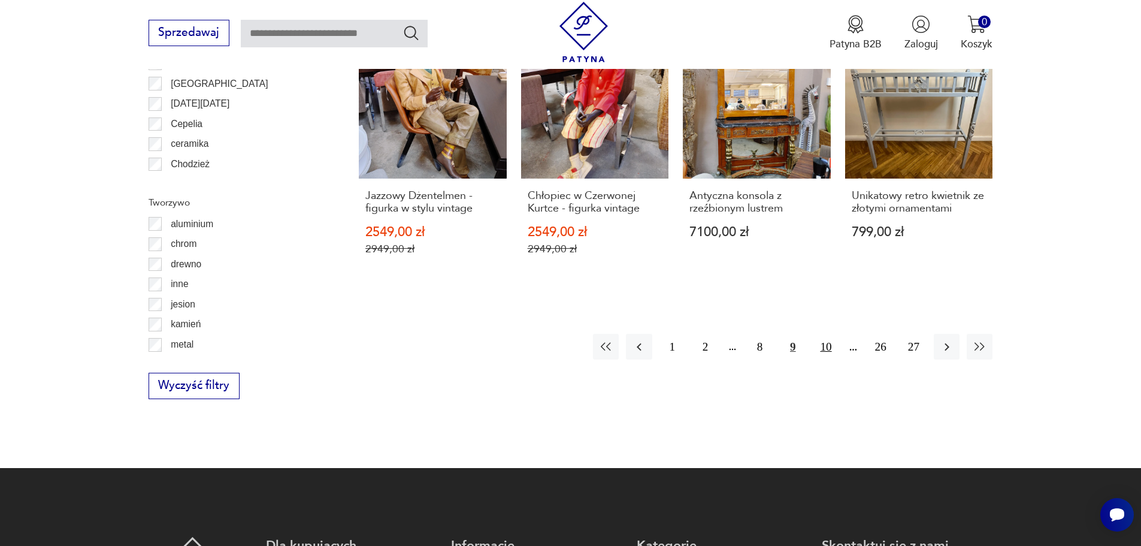
click at [827, 334] on button "10" at bounding box center [826, 347] width 26 height 26
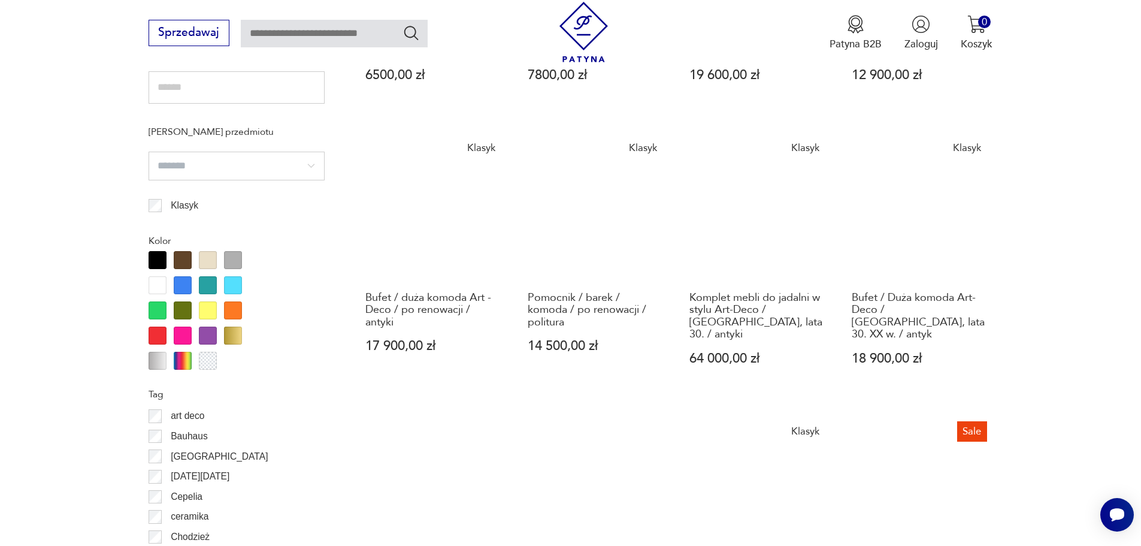
scroll to position [1357, 0]
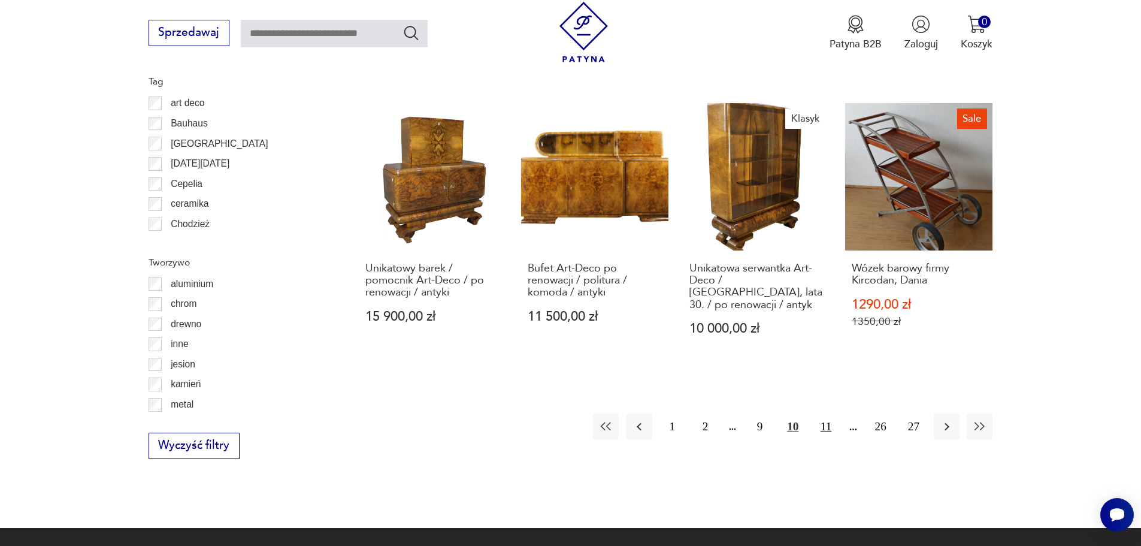
click at [826, 413] on button "11" at bounding box center [826, 426] width 26 height 26
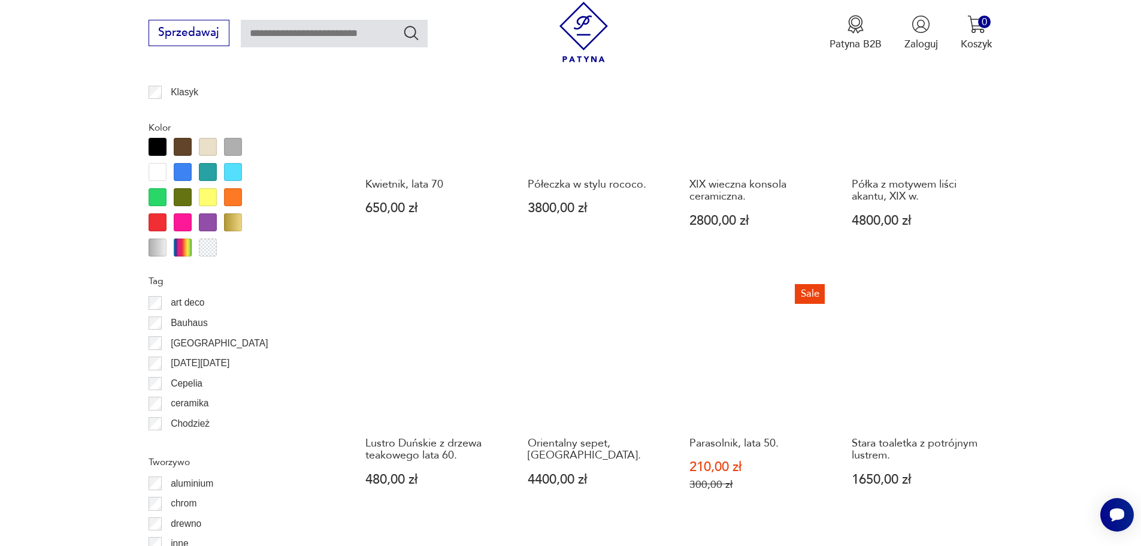
scroll to position [1238, 0]
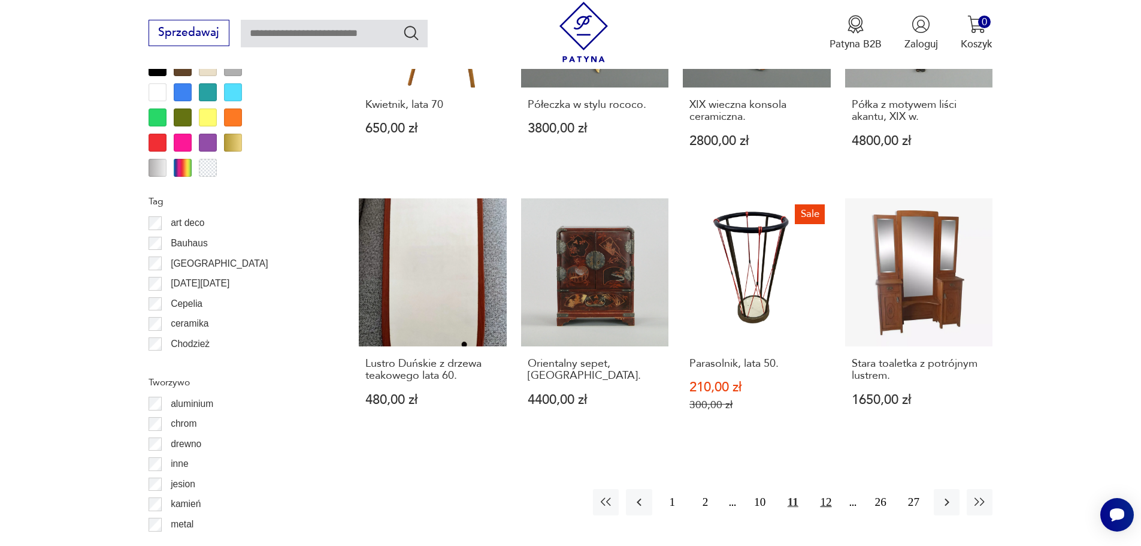
click at [827, 489] on button "12" at bounding box center [826, 502] width 26 height 26
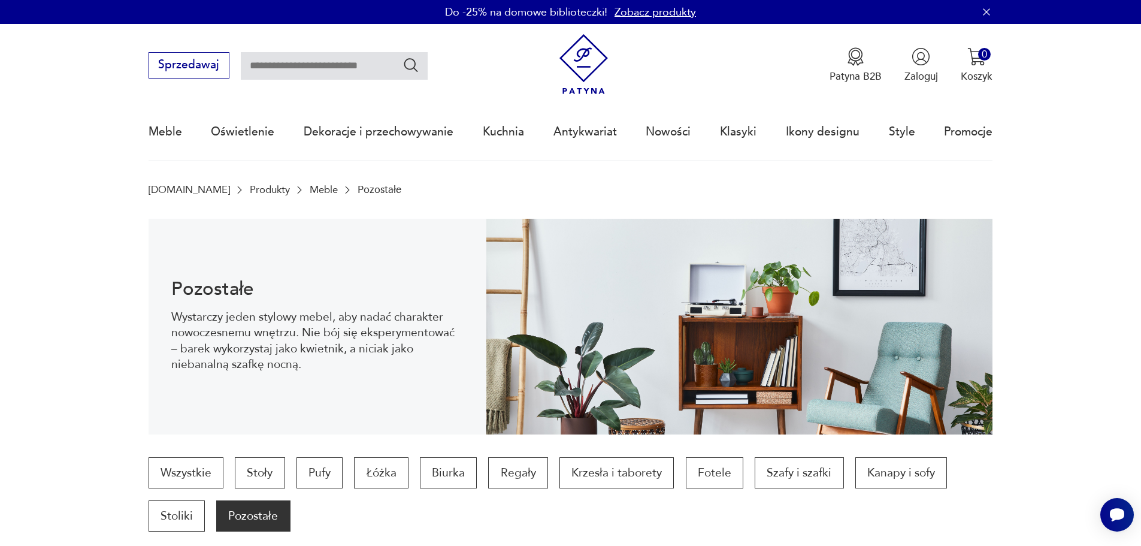
click at [350, 72] on input "text" at bounding box center [334, 66] width 187 height 28
type input "********"
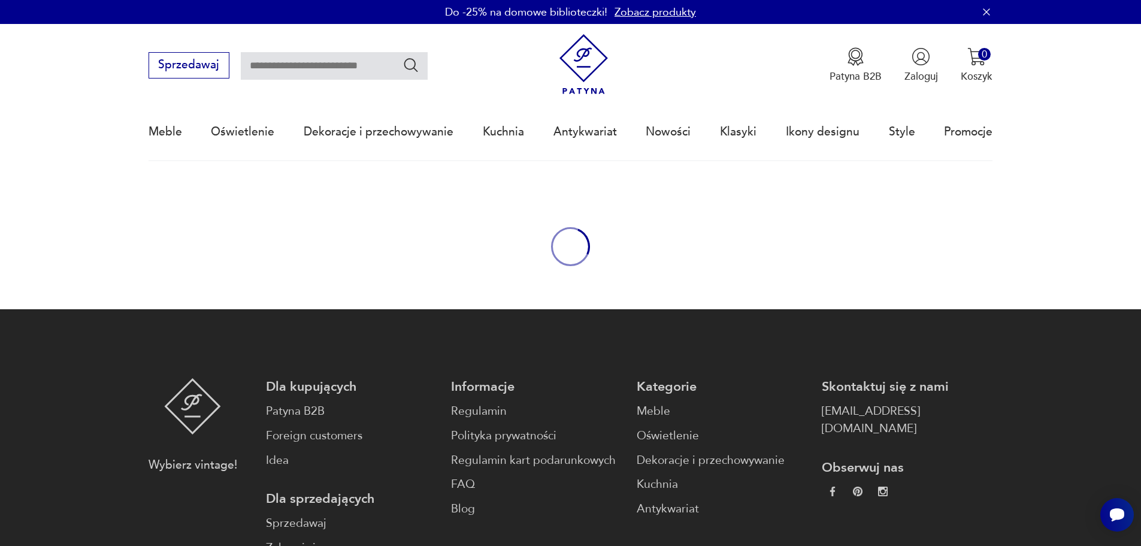
type input "********"
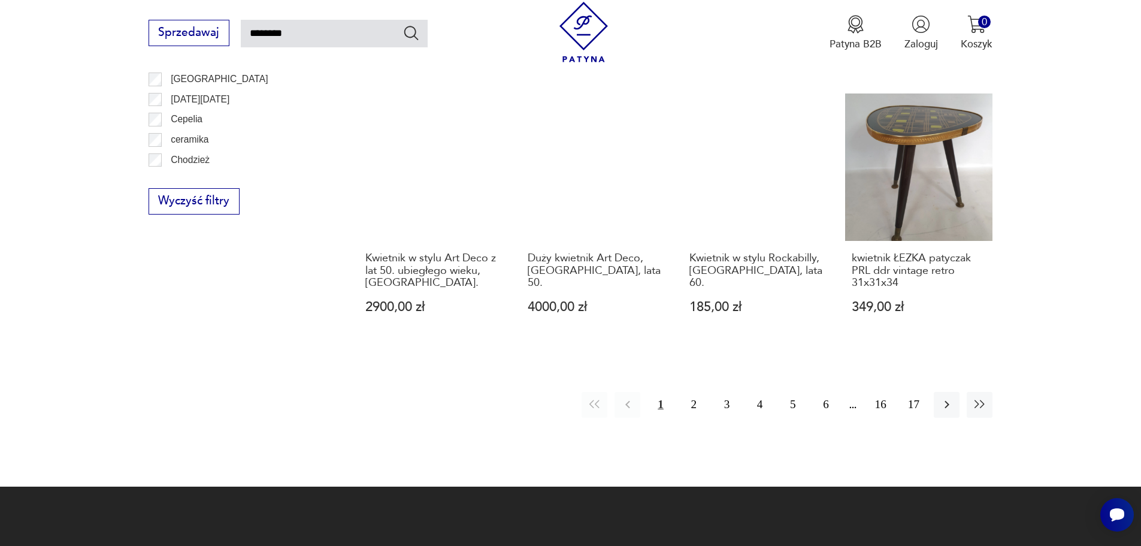
scroll to position [1161, 0]
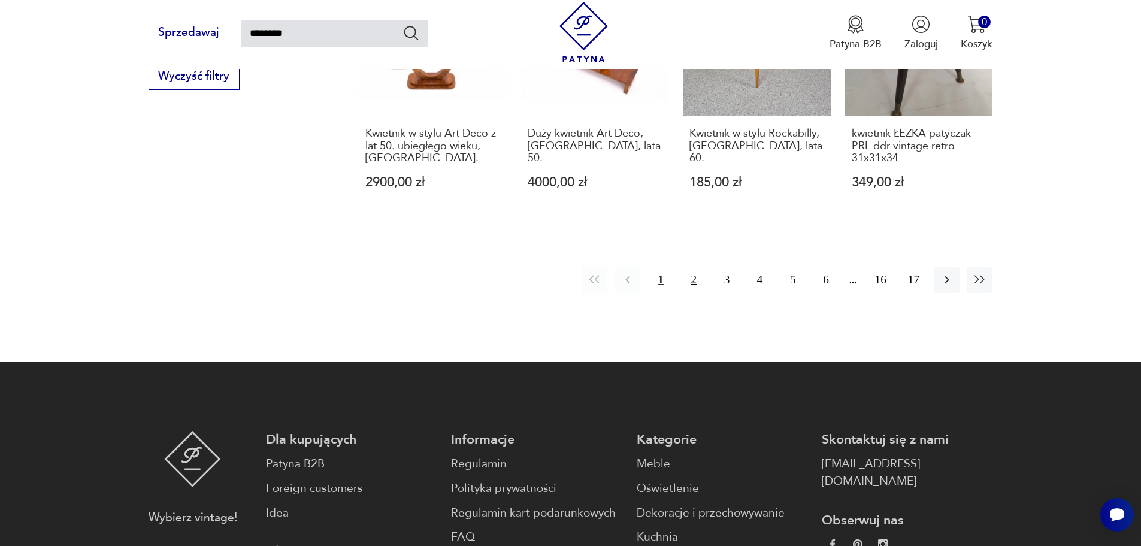
click at [700, 270] on button "2" at bounding box center [694, 280] width 26 height 26
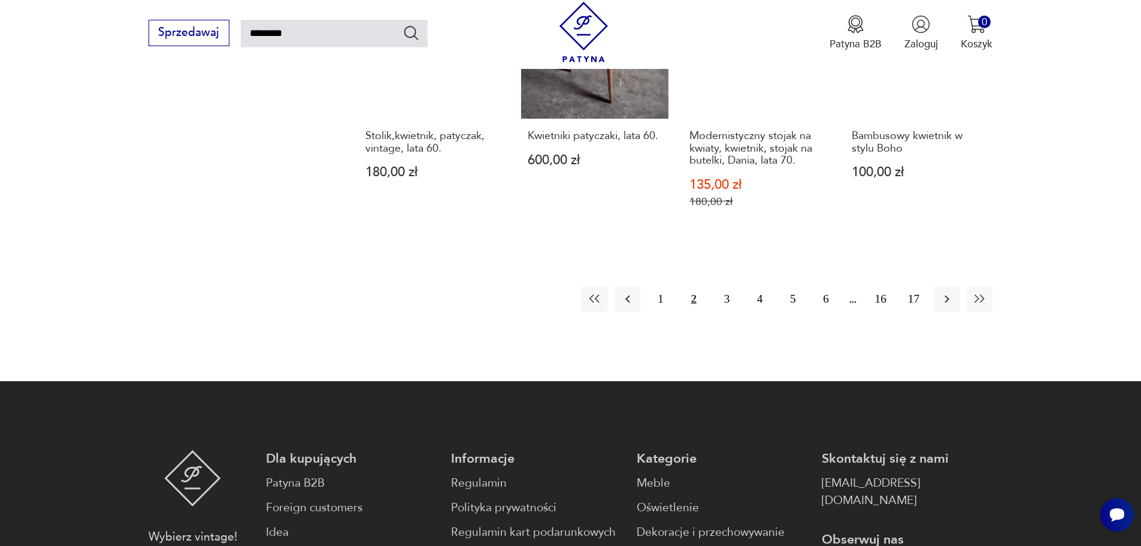
scroll to position [1207, 0]
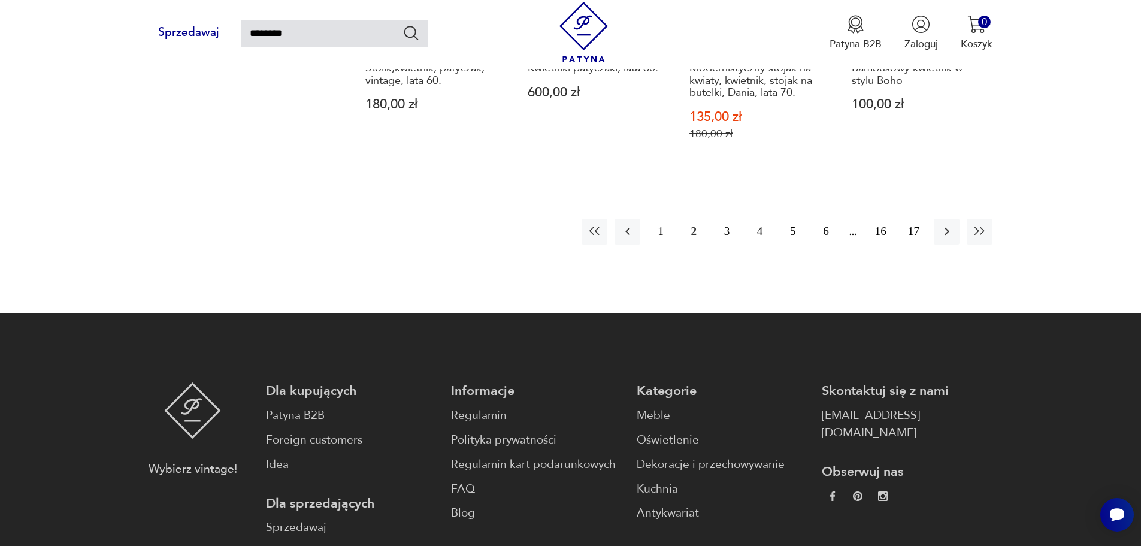
click at [727, 225] on button "3" at bounding box center [727, 232] width 26 height 26
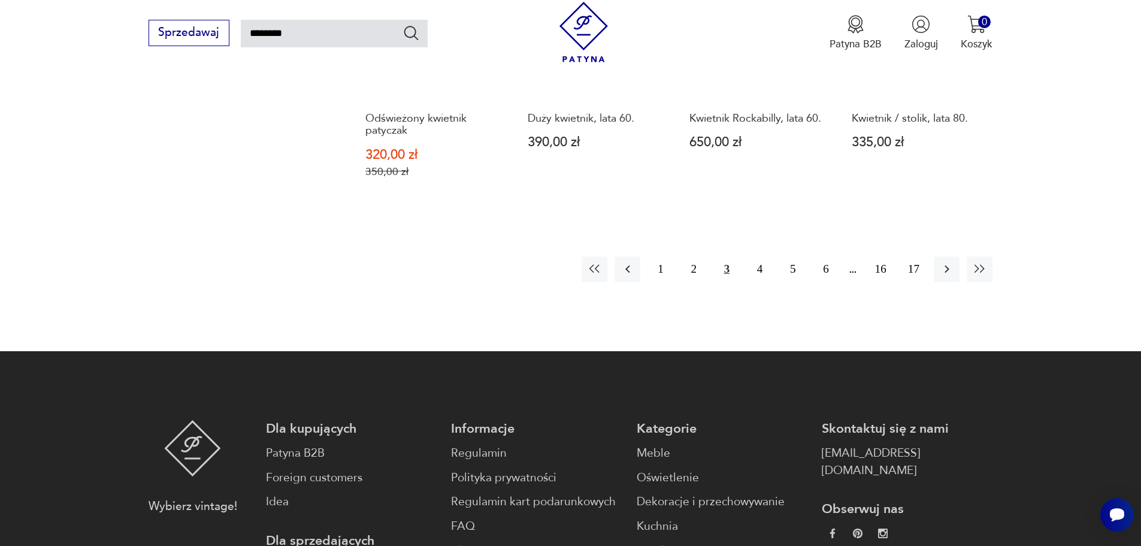
scroll to position [1267, 0]
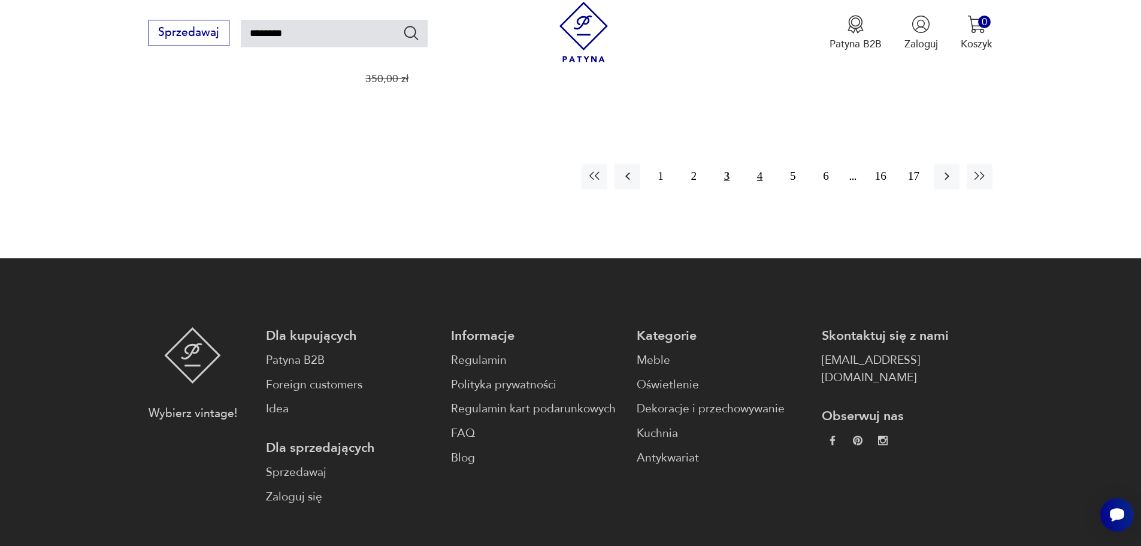
click at [761, 179] on button "4" at bounding box center [760, 177] width 26 height 26
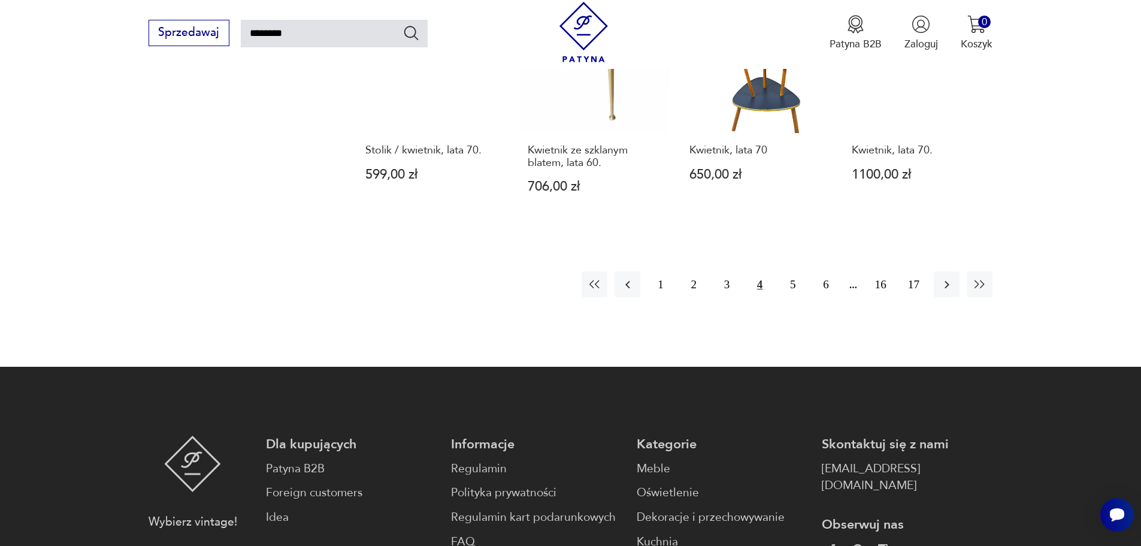
scroll to position [1147, 0]
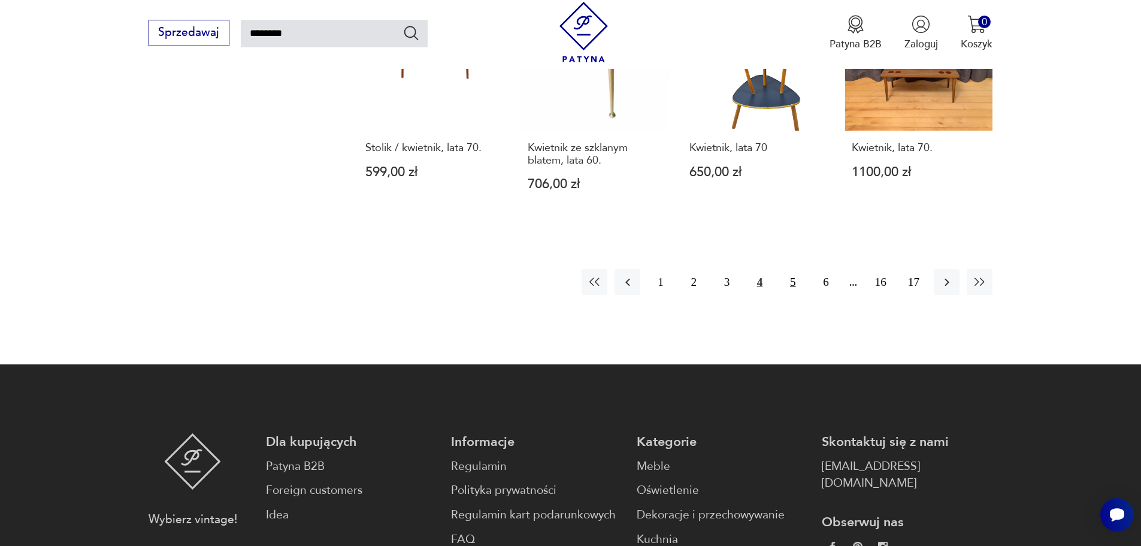
click at [794, 269] on button "5" at bounding box center [793, 282] width 26 height 26
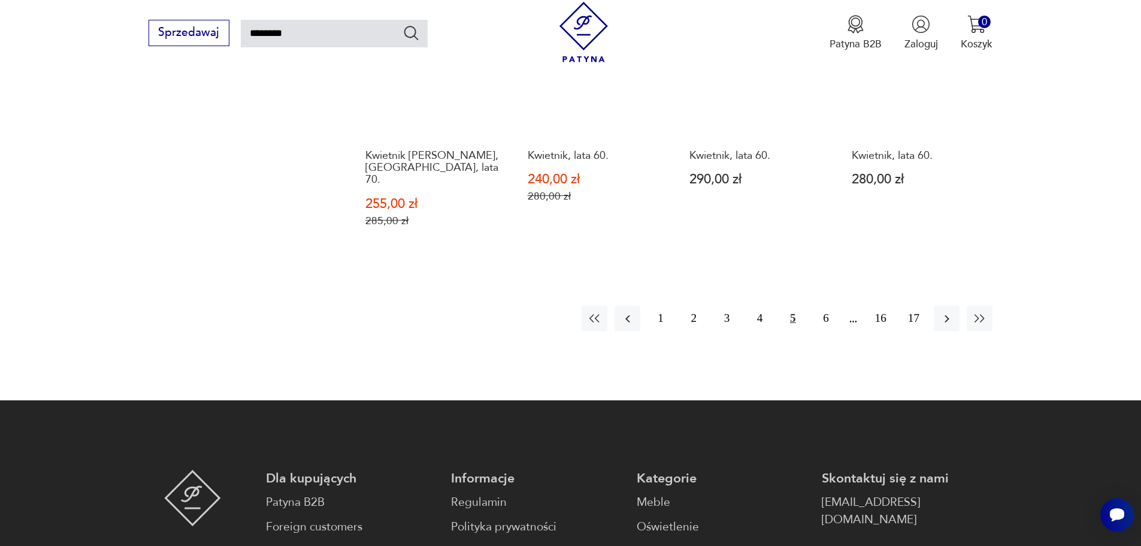
scroll to position [1147, 0]
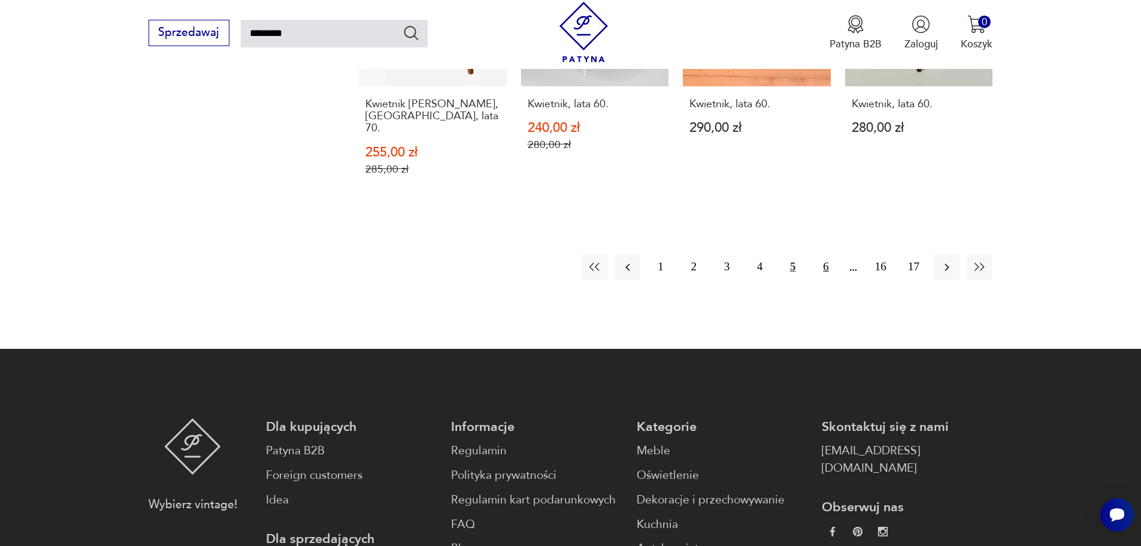
click at [833, 258] on button "6" at bounding box center [826, 267] width 26 height 26
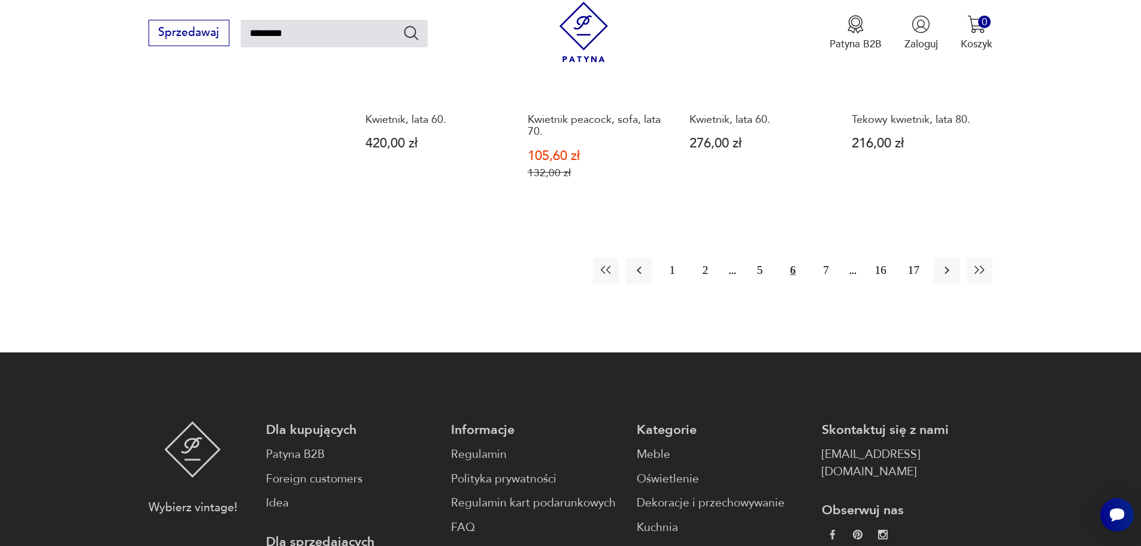
scroll to position [1147, 0]
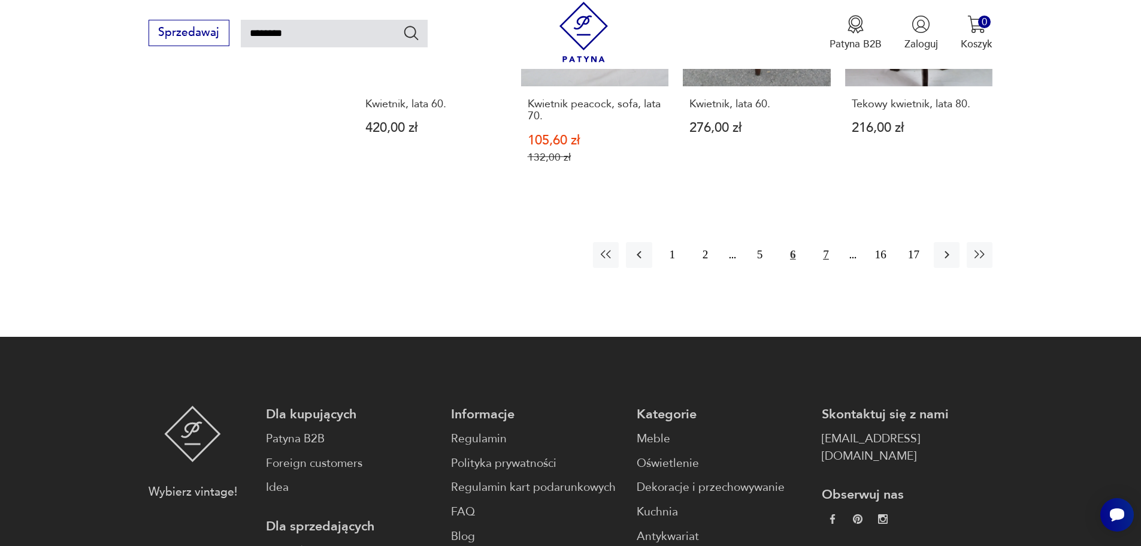
click at [828, 242] on button "7" at bounding box center [826, 255] width 26 height 26
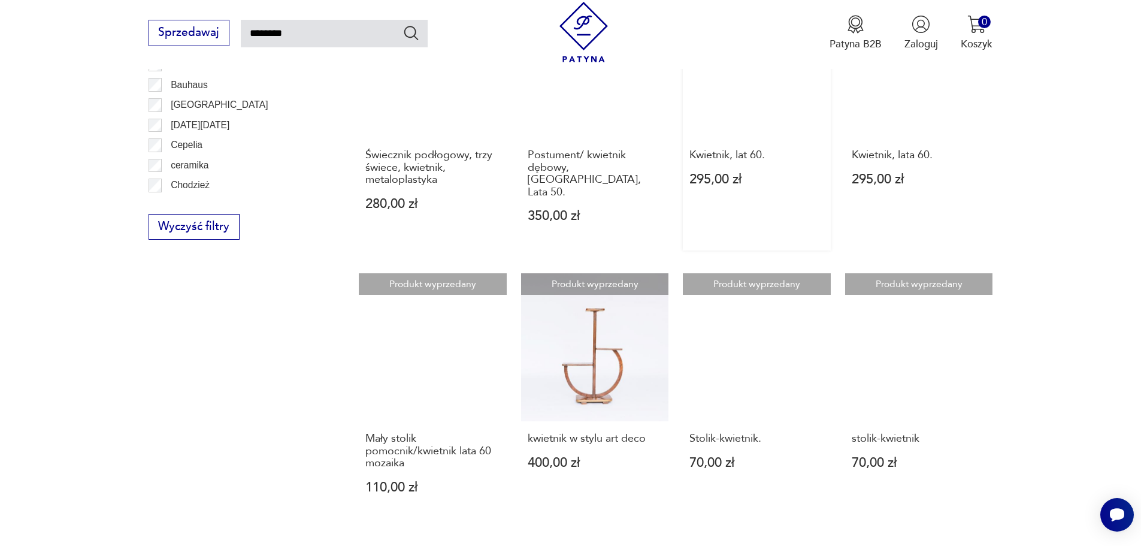
scroll to position [907, 0]
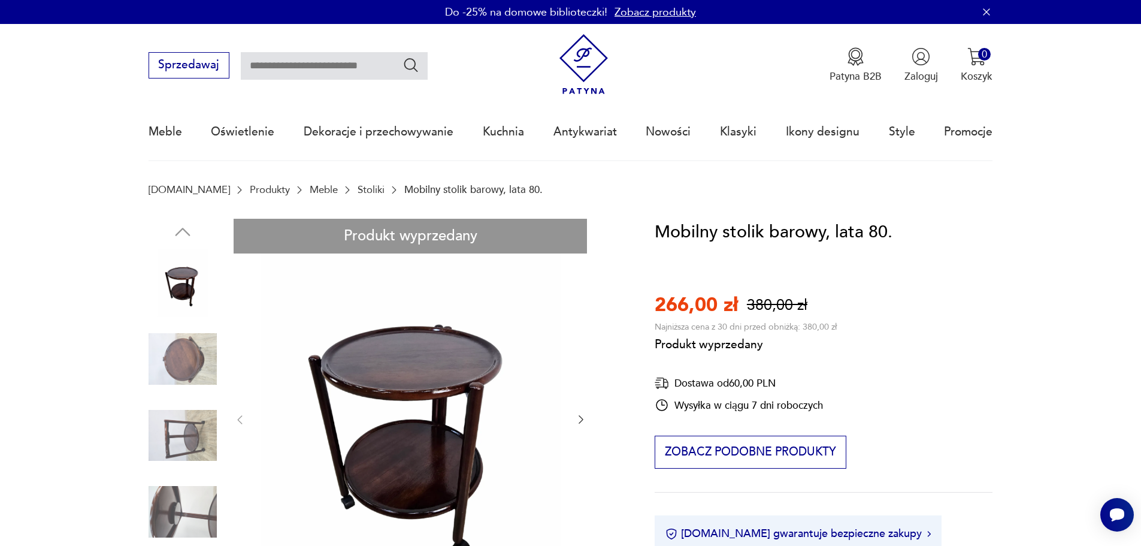
click at [358, 192] on link "Stoliki" at bounding box center [371, 189] width 27 height 11
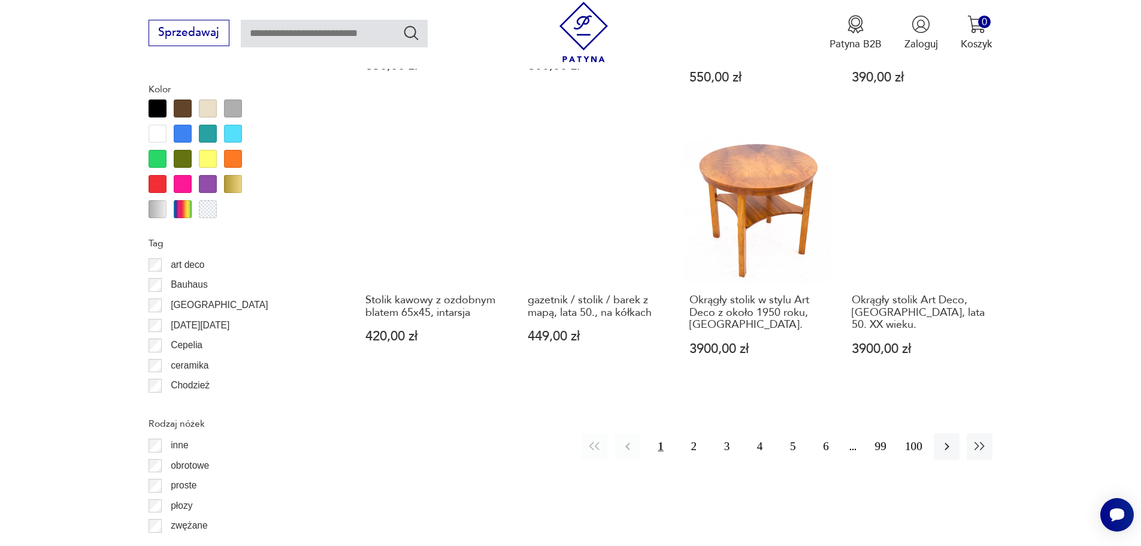
scroll to position [1357, 0]
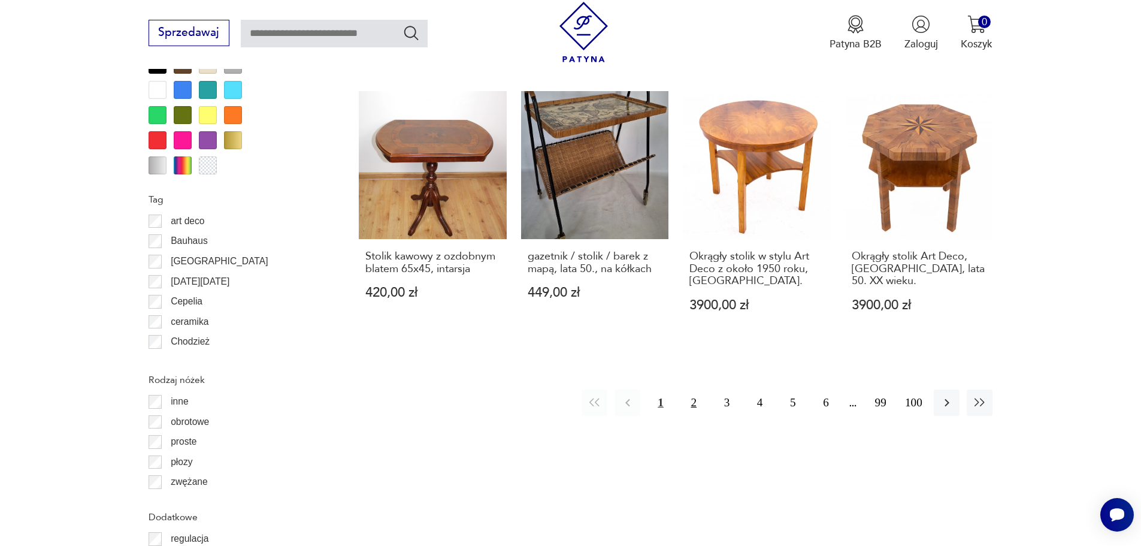
click at [689, 389] on button "2" at bounding box center [694, 402] width 26 height 26
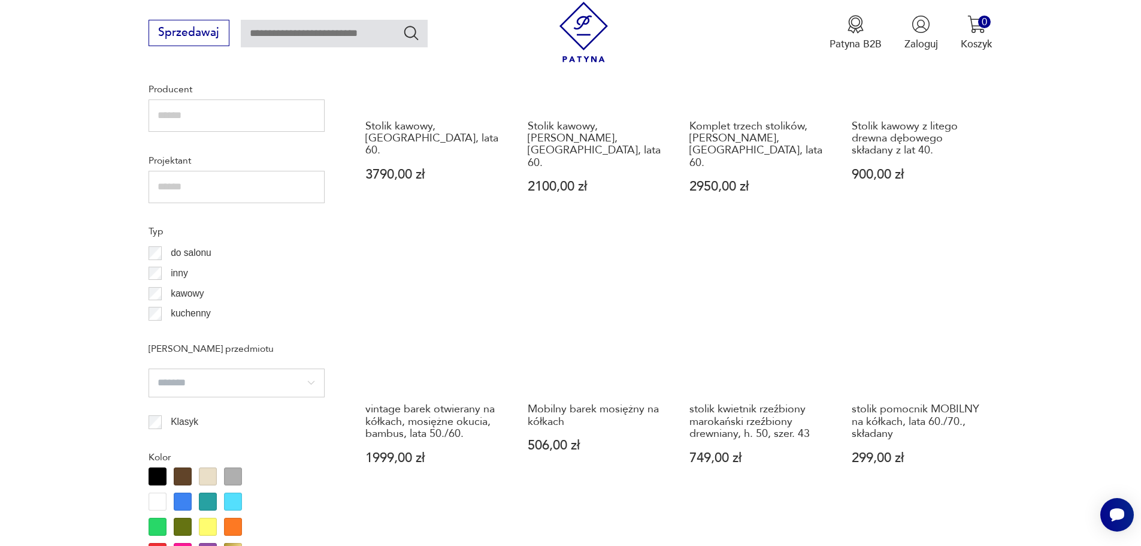
scroll to position [998, 0]
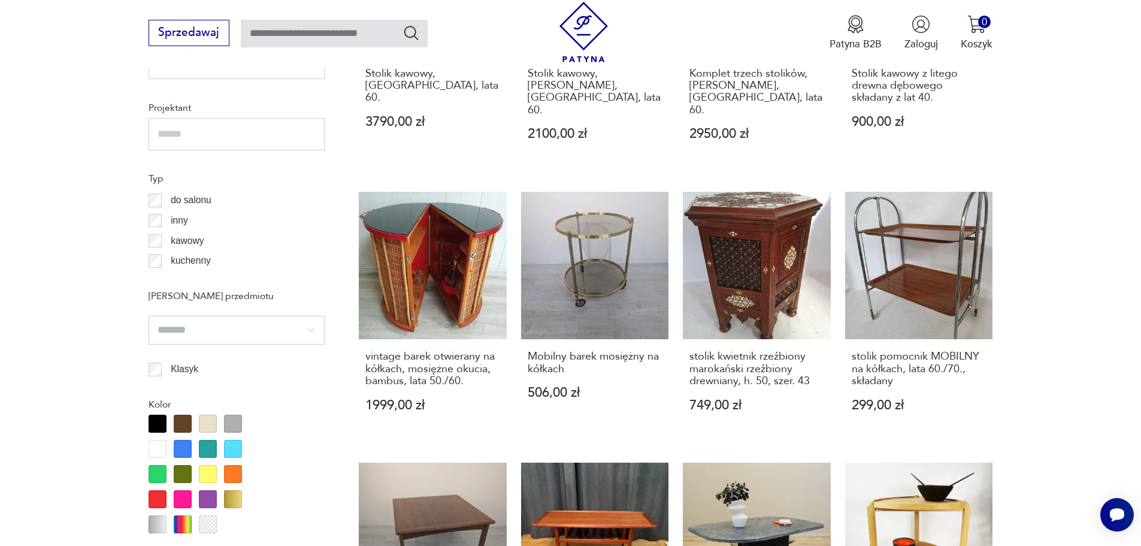
click at [210, 422] on div at bounding box center [208, 424] width 18 height 18
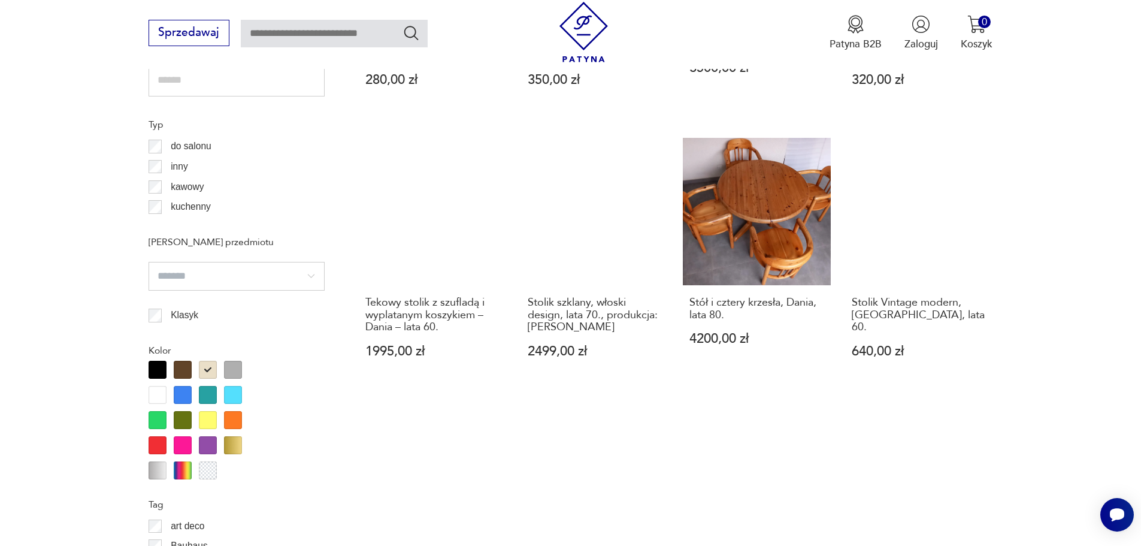
scroll to position [1058, 0]
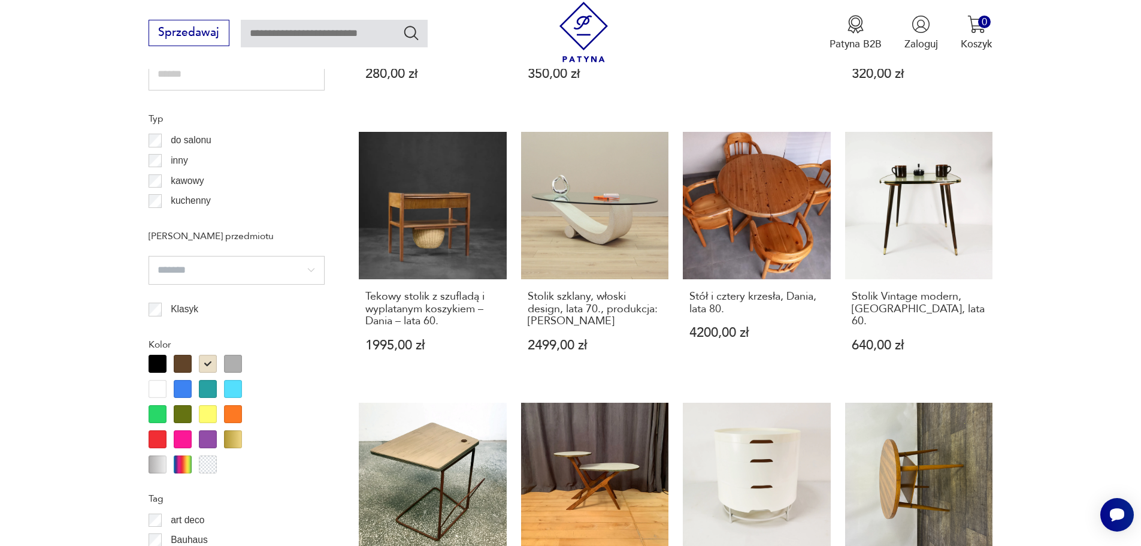
click at [161, 391] on div at bounding box center [158, 389] width 18 height 18
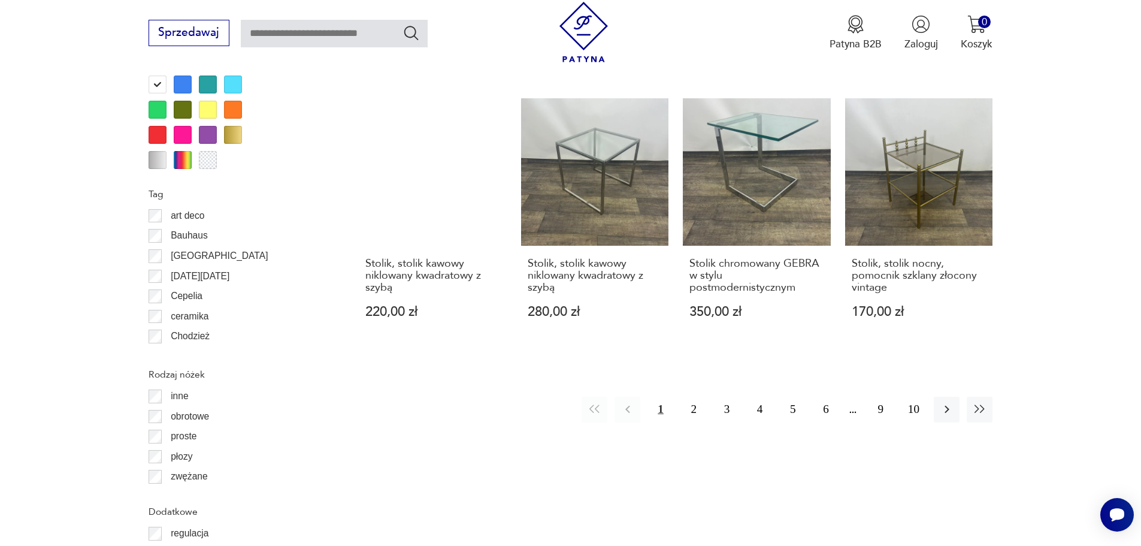
scroll to position [1357, 0]
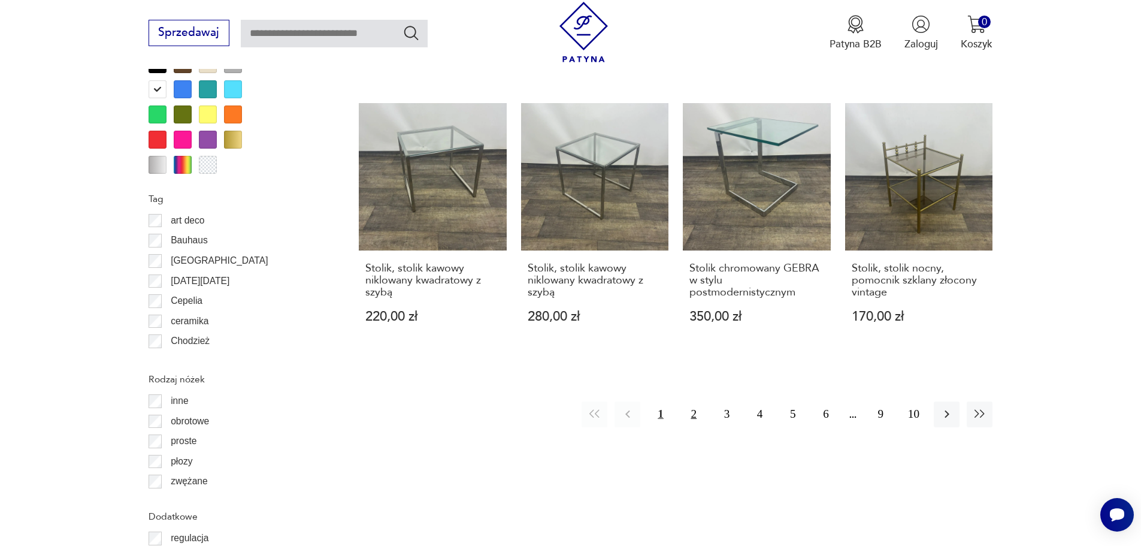
click at [696, 401] on button "2" at bounding box center [694, 414] width 26 height 26
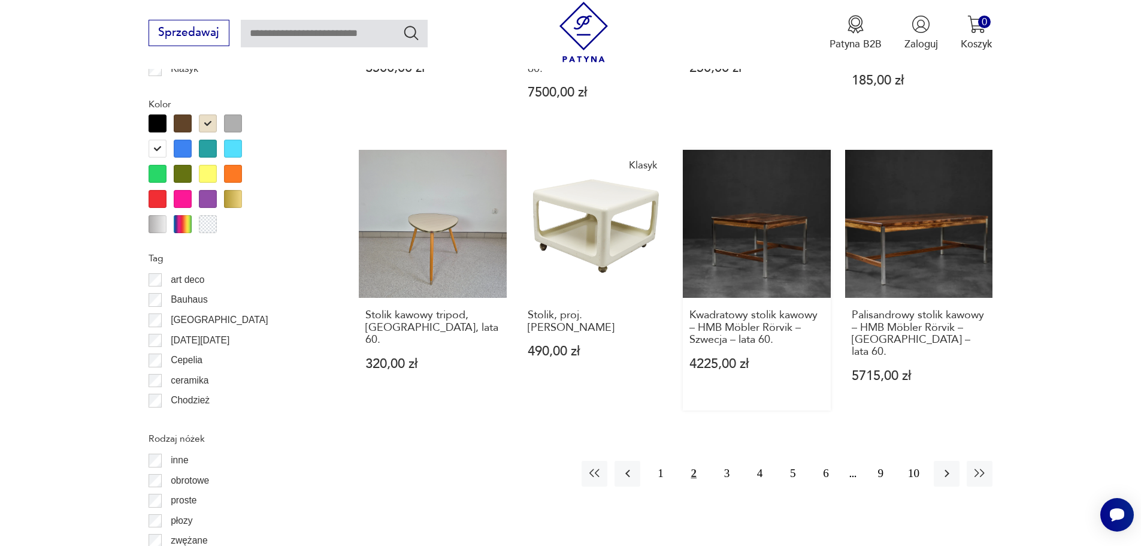
scroll to position [1297, 0]
click at [722, 461] on button "3" at bounding box center [727, 474] width 26 height 26
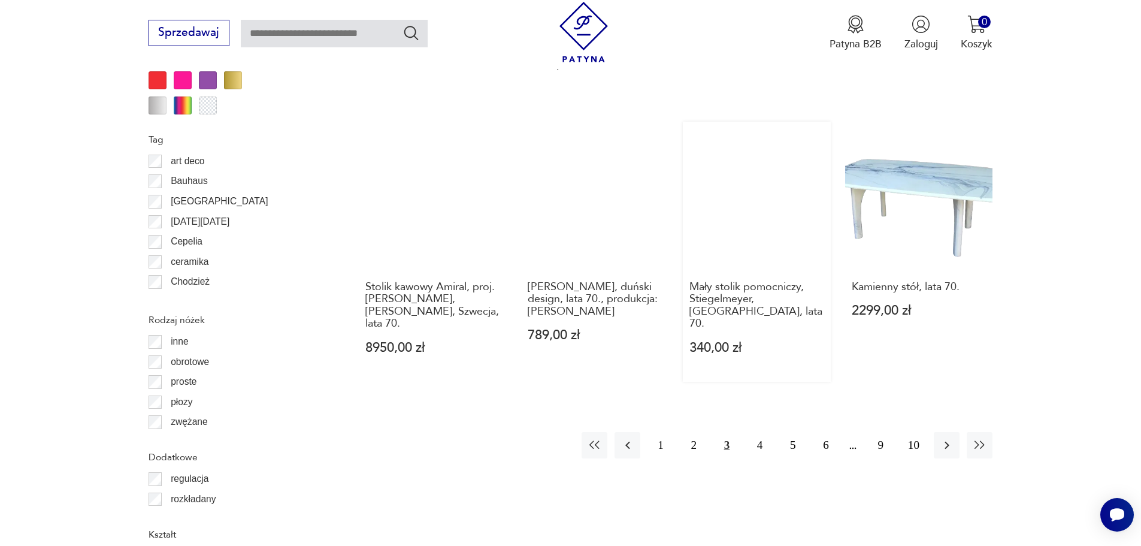
scroll to position [1417, 0]
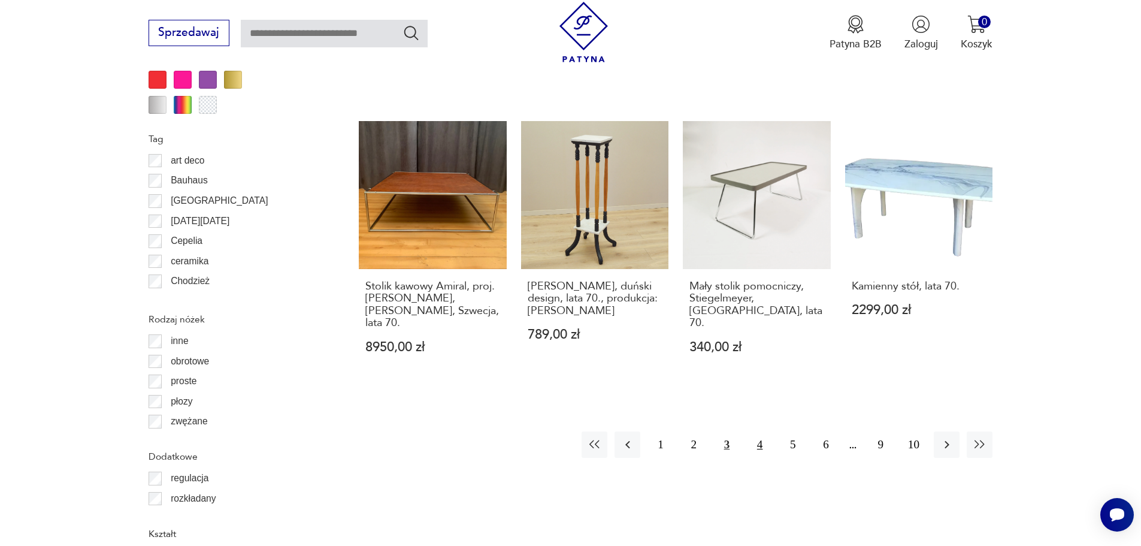
click at [759, 431] on button "4" at bounding box center [760, 444] width 26 height 26
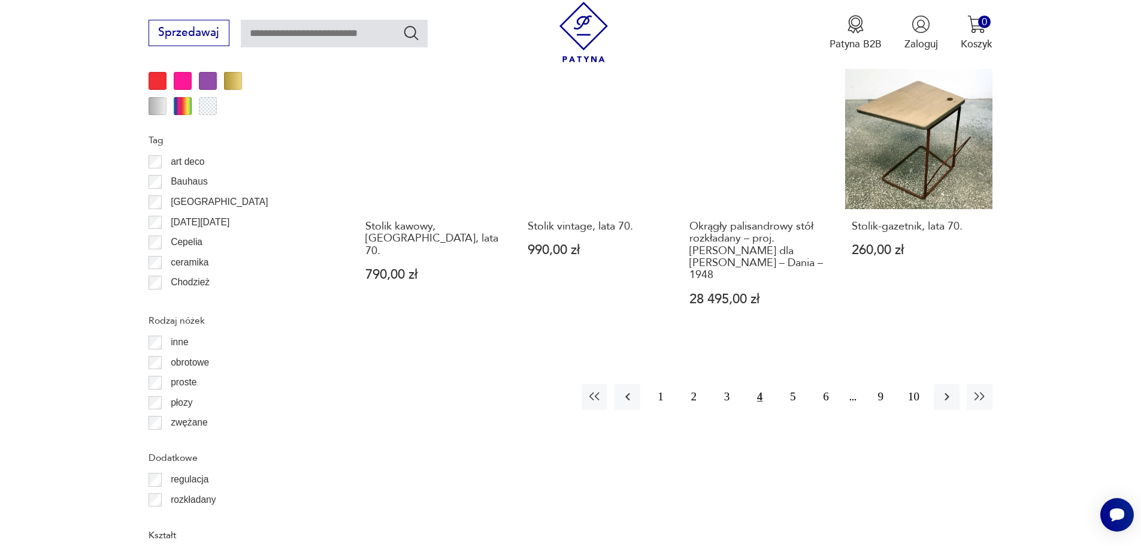
scroll to position [1417, 0]
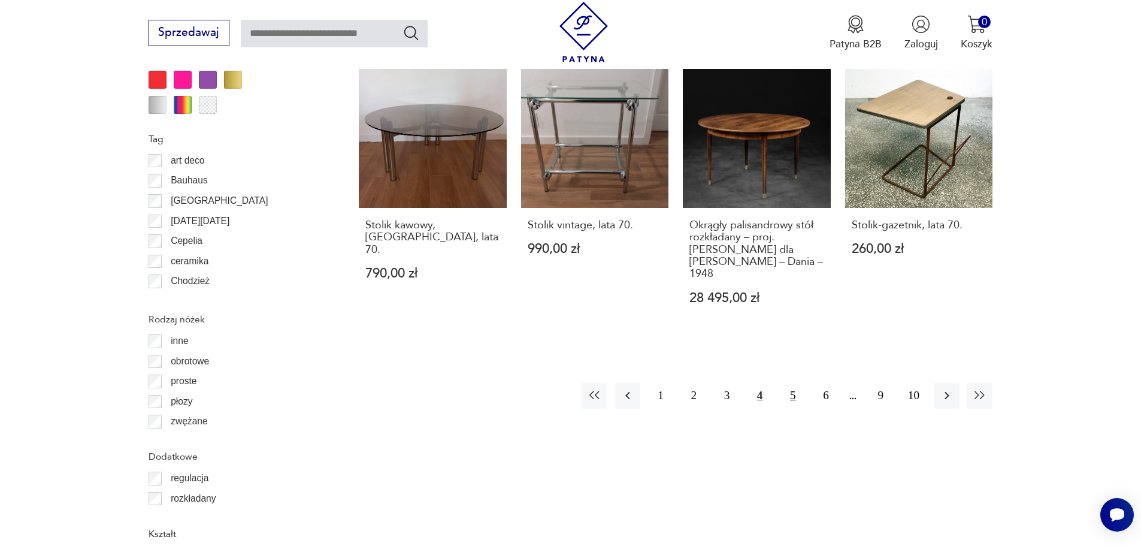
click at [795, 383] on button "5" at bounding box center [793, 396] width 26 height 26
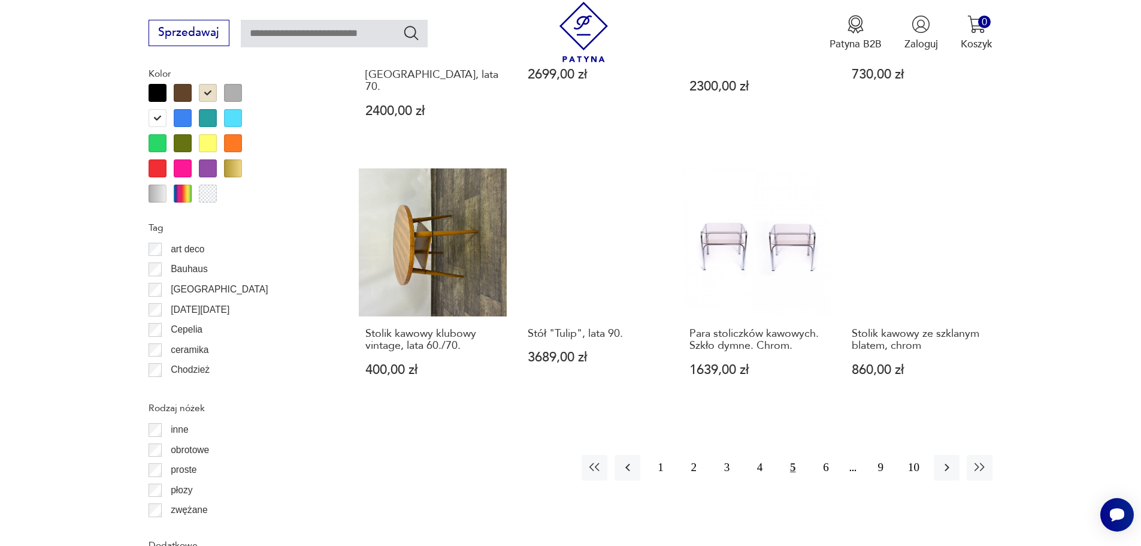
scroll to position [1357, 0]
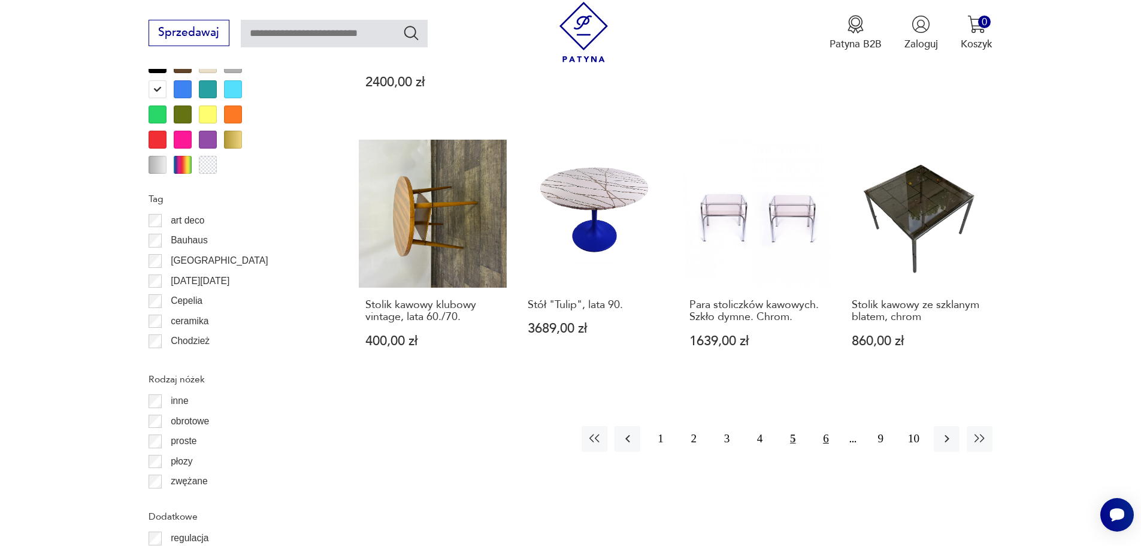
click at [824, 426] on button "6" at bounding box center [826, 439] width 26 height 26
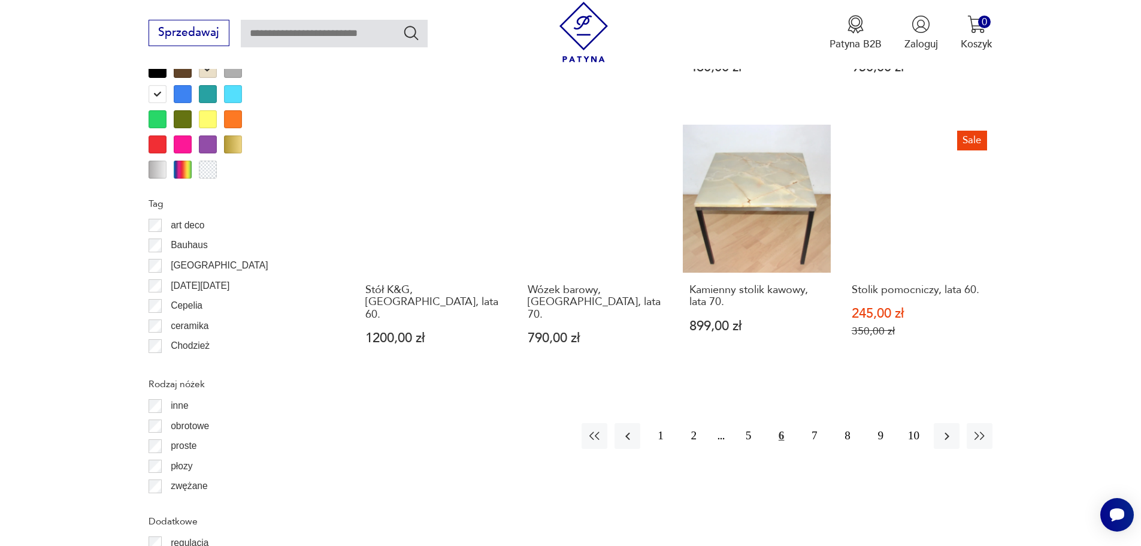
scroll to position [1357, 0]
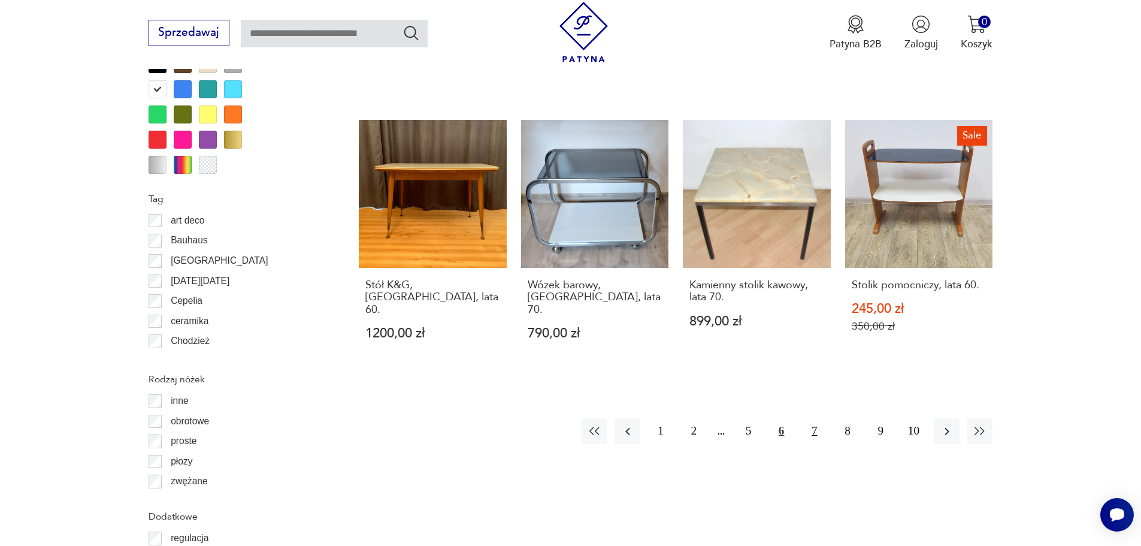
click at [818, 418] on button "7" at bounding box center [814, 431] width 26 height 26
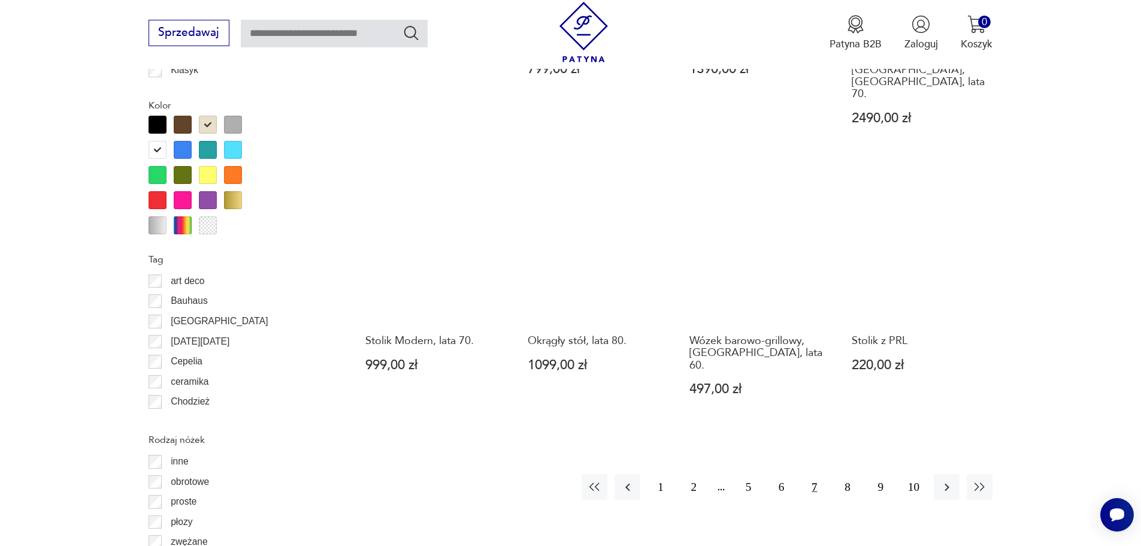
scroll to position [1297, 0]
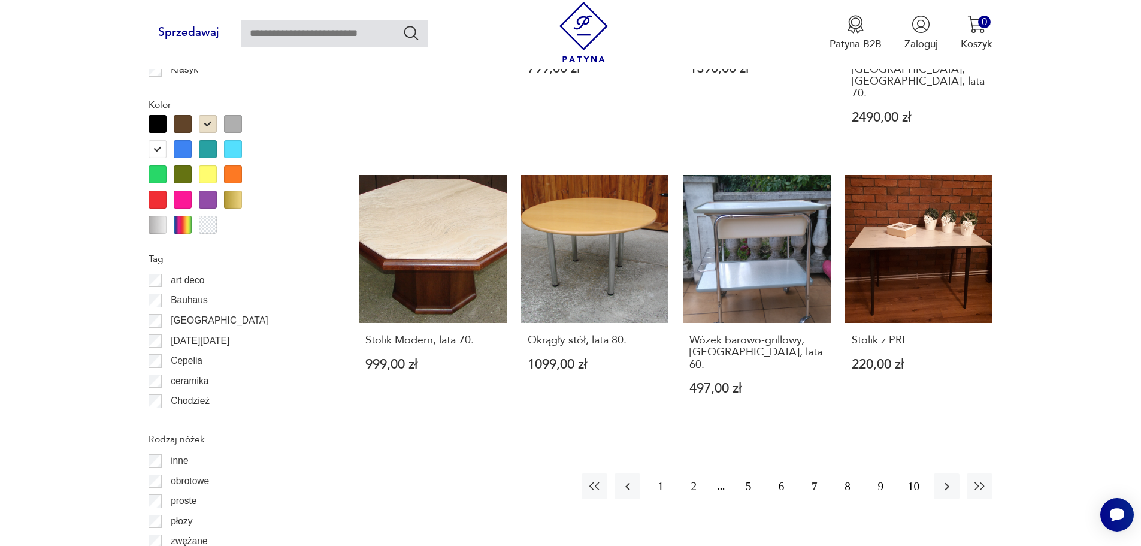
click at [876, 473] on button "9" at bounding box center [881, 486] width 26 height 26
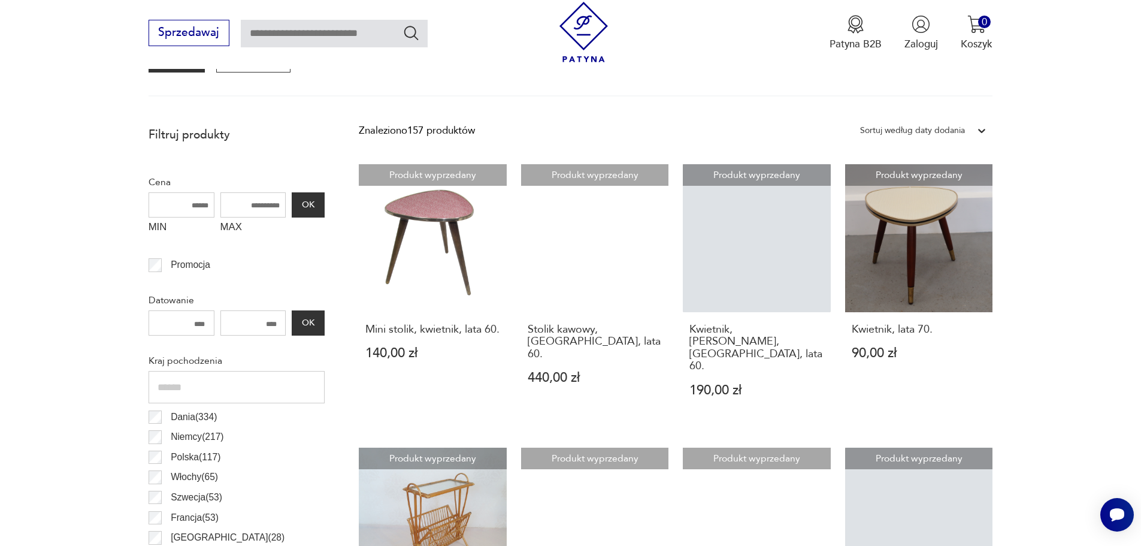
scroll to position [758, 0]
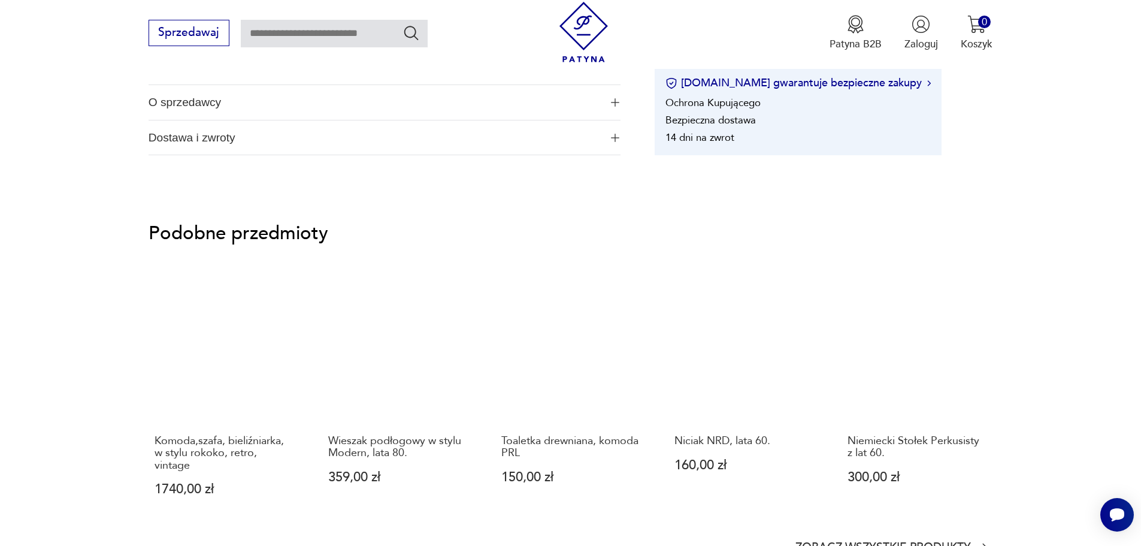
scroll to position [958, 0]
